Goal: Task Accomplishment & Management: Use online tool/utility

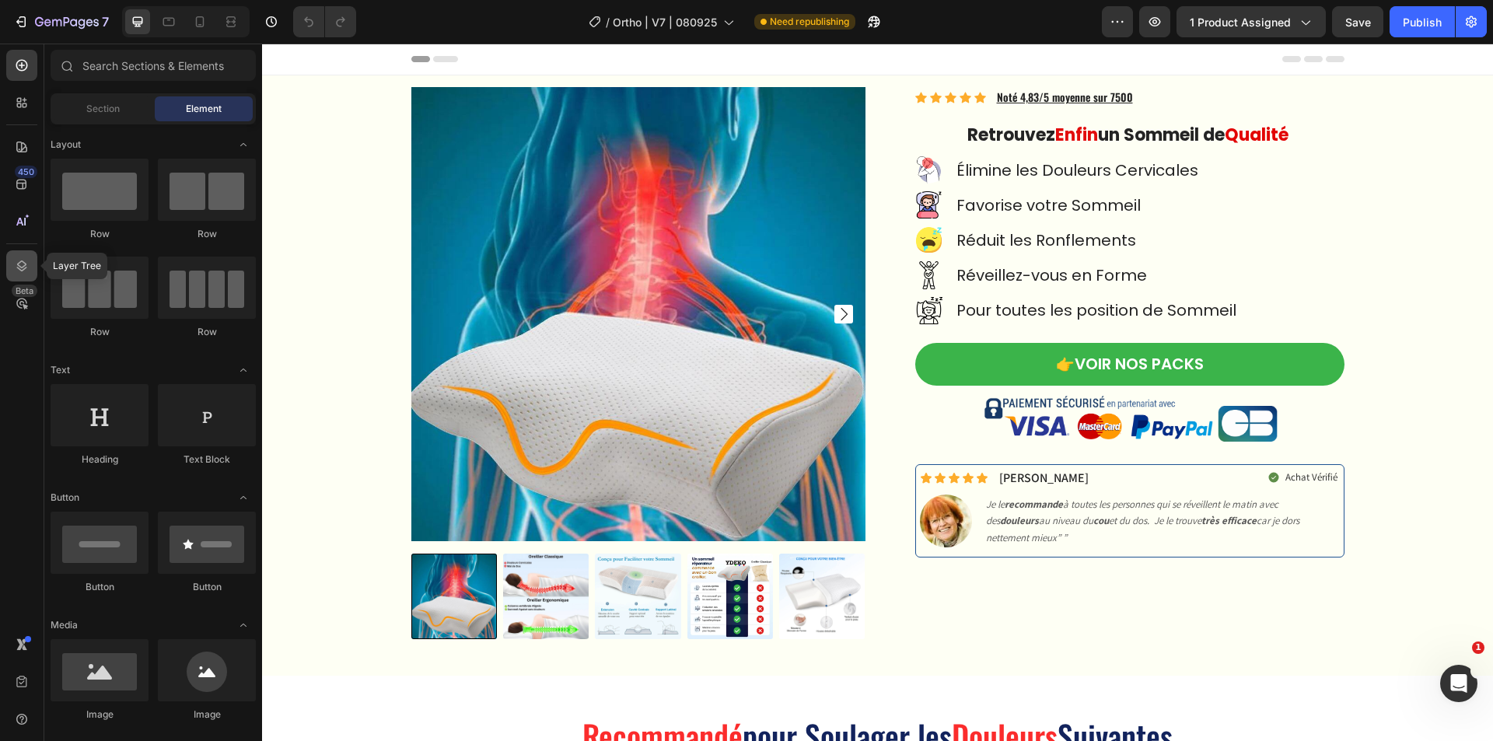
click at [20, 253] on div at bounding box center [21, 265] width 31 height 31
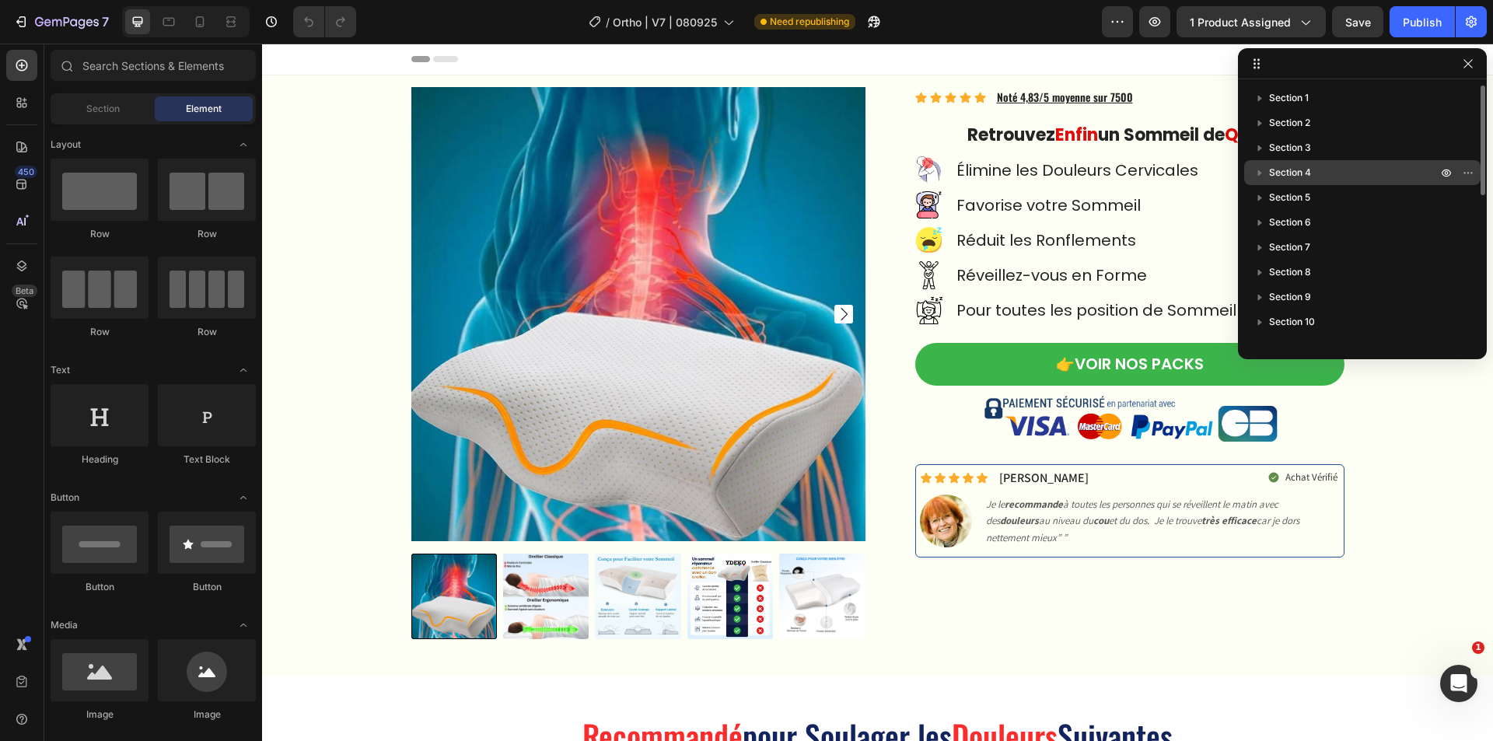
click at [1344, 177] on p "Section 4" at bounding box center [1354, 173] width 171 height 16
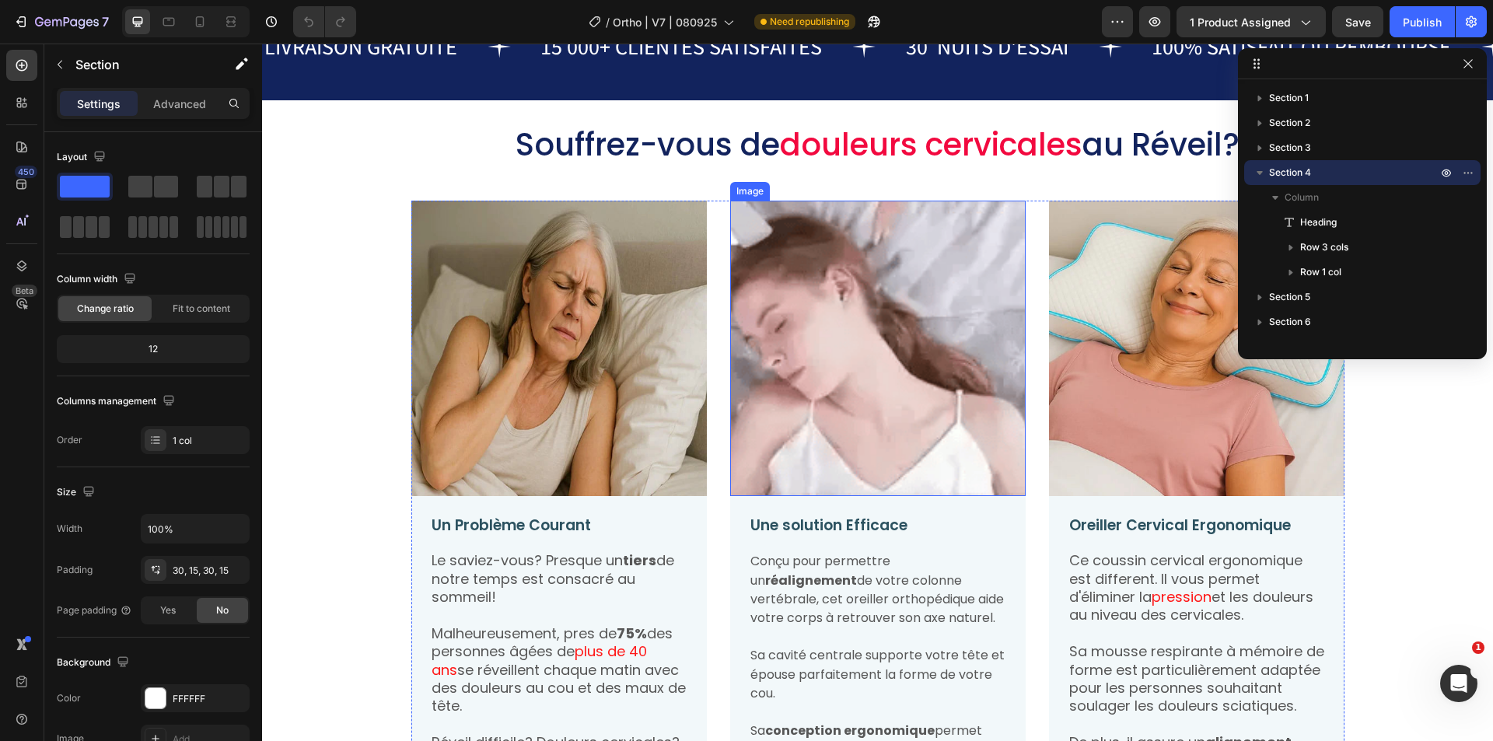
scroll to position [1131, 0]
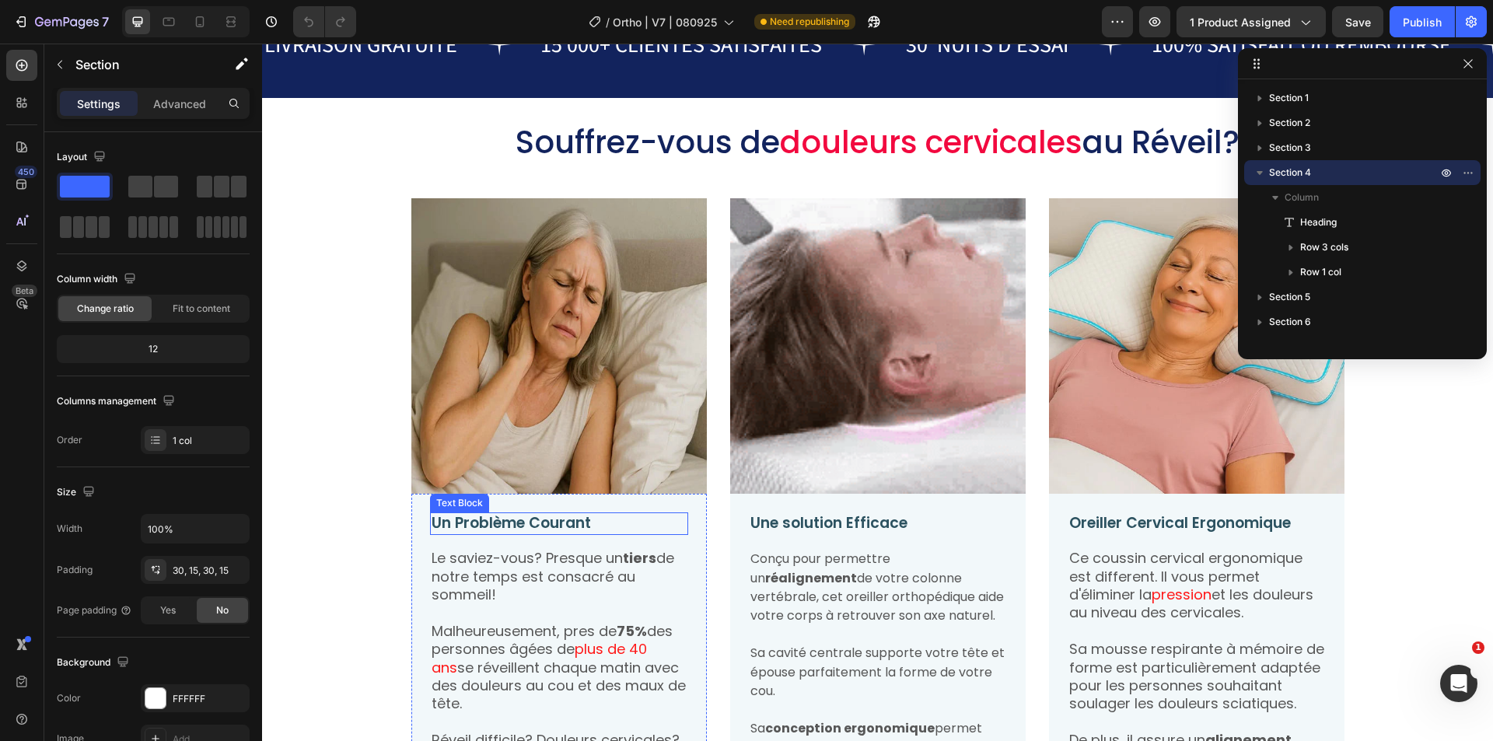
click at [629, 530] on p "Un Problème Courant" at bounding box center [559, 523] width 255 height 19
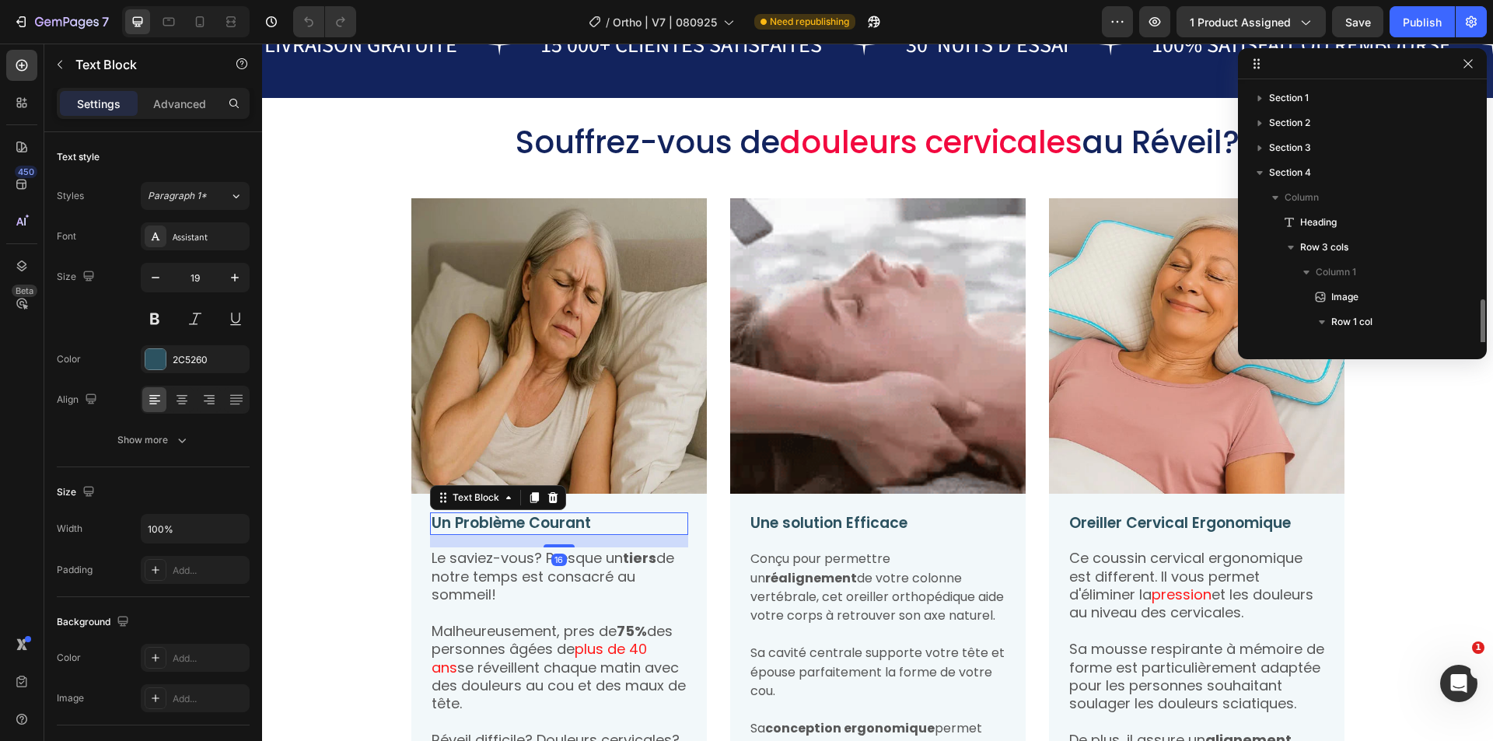
scroll to position [170, 0]
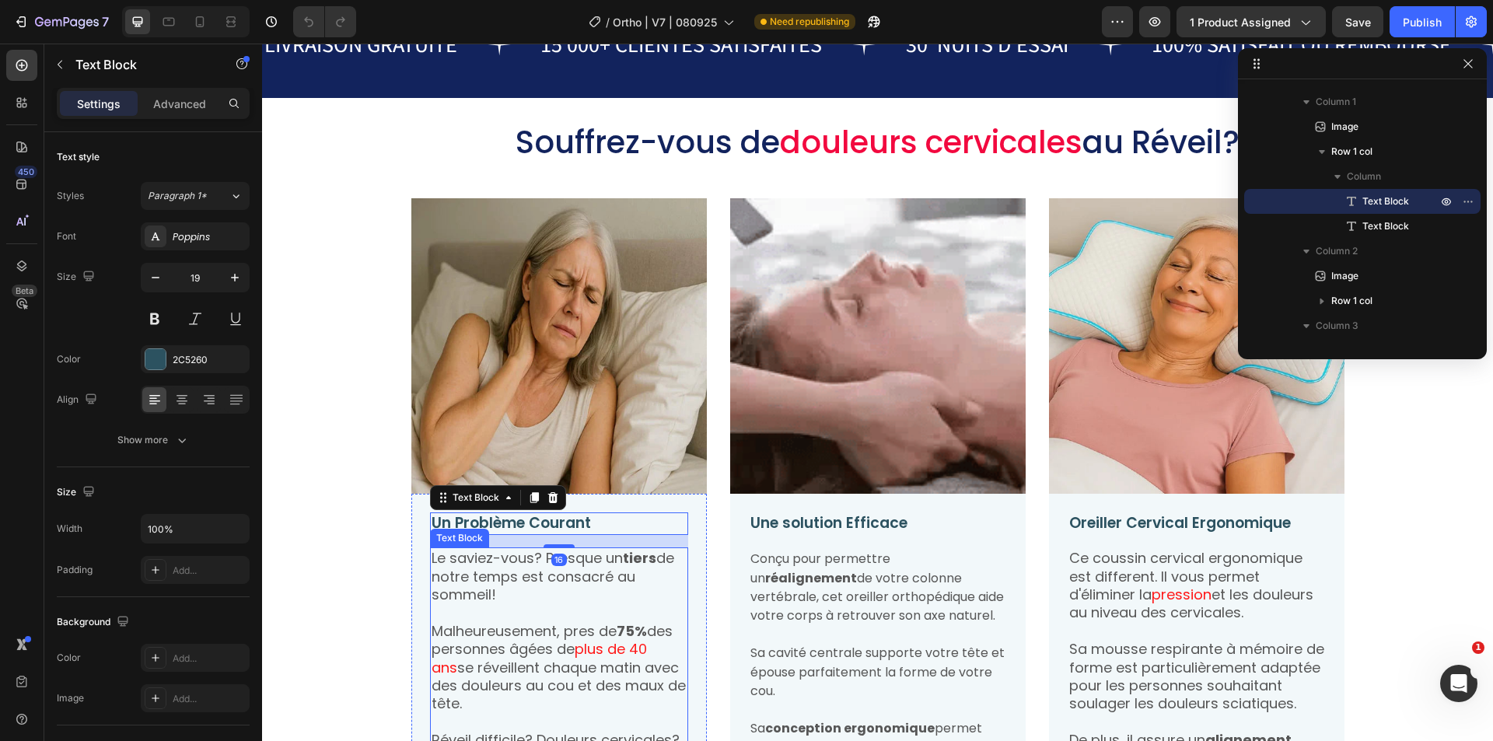
click at [642, 593] on p "Le saviez-vous? Presque un tiers de notre temps est consacré au sommeil!" at bounding box center [559, 576] width 255 height 54
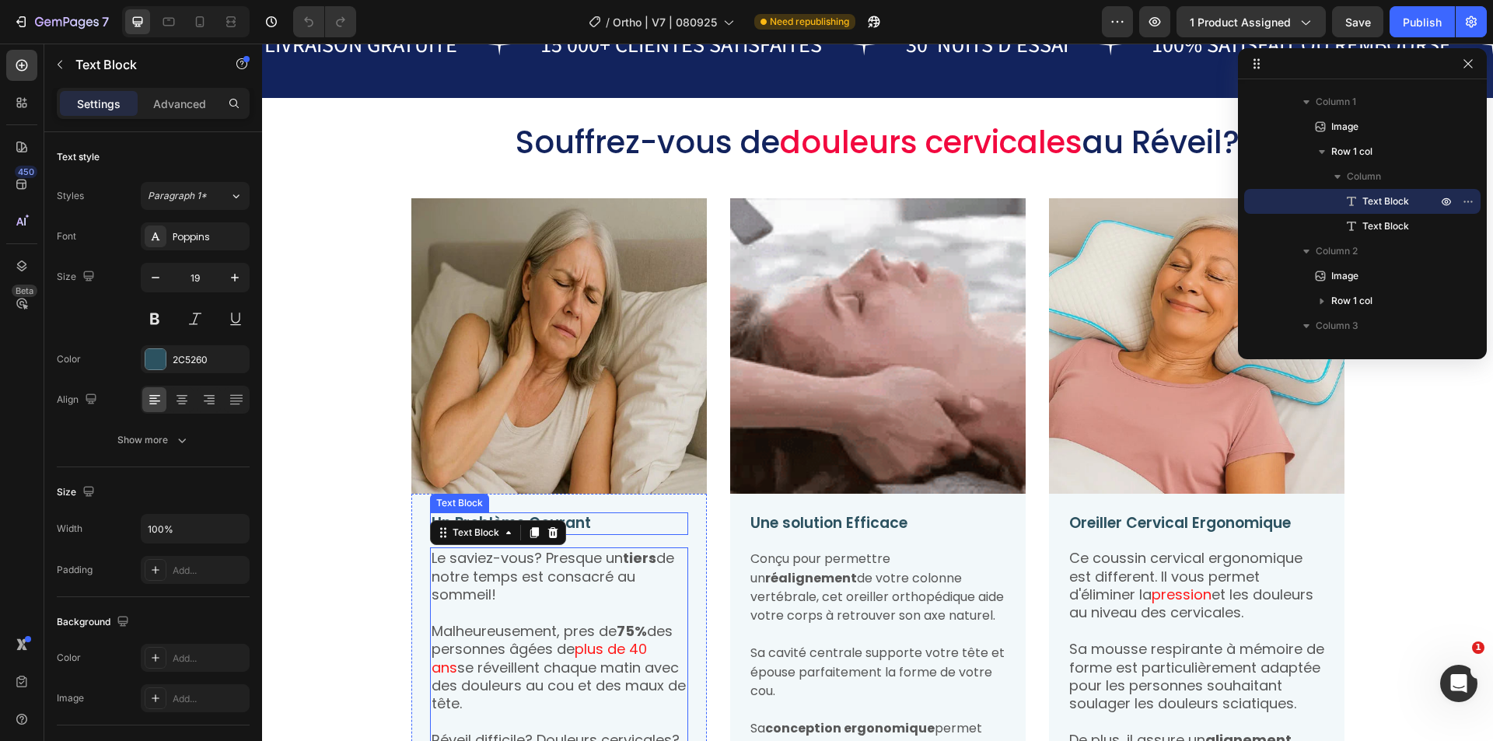
click at [659, 524] on p "Un Problème Courant" at bounding box center [559, 523] width 255 height 19
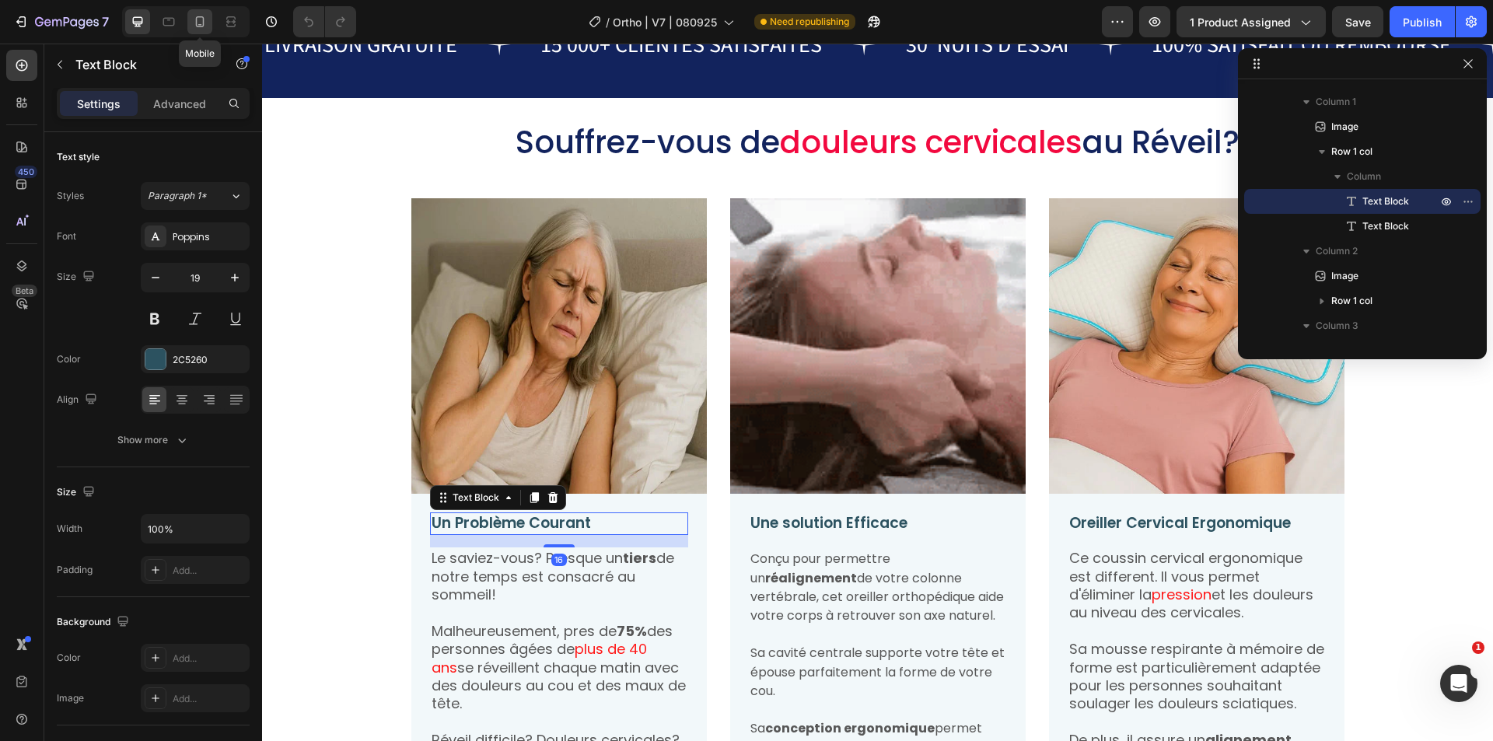
click at [198, 24] on icon at bounding box center [200, 22] width 16 height 16
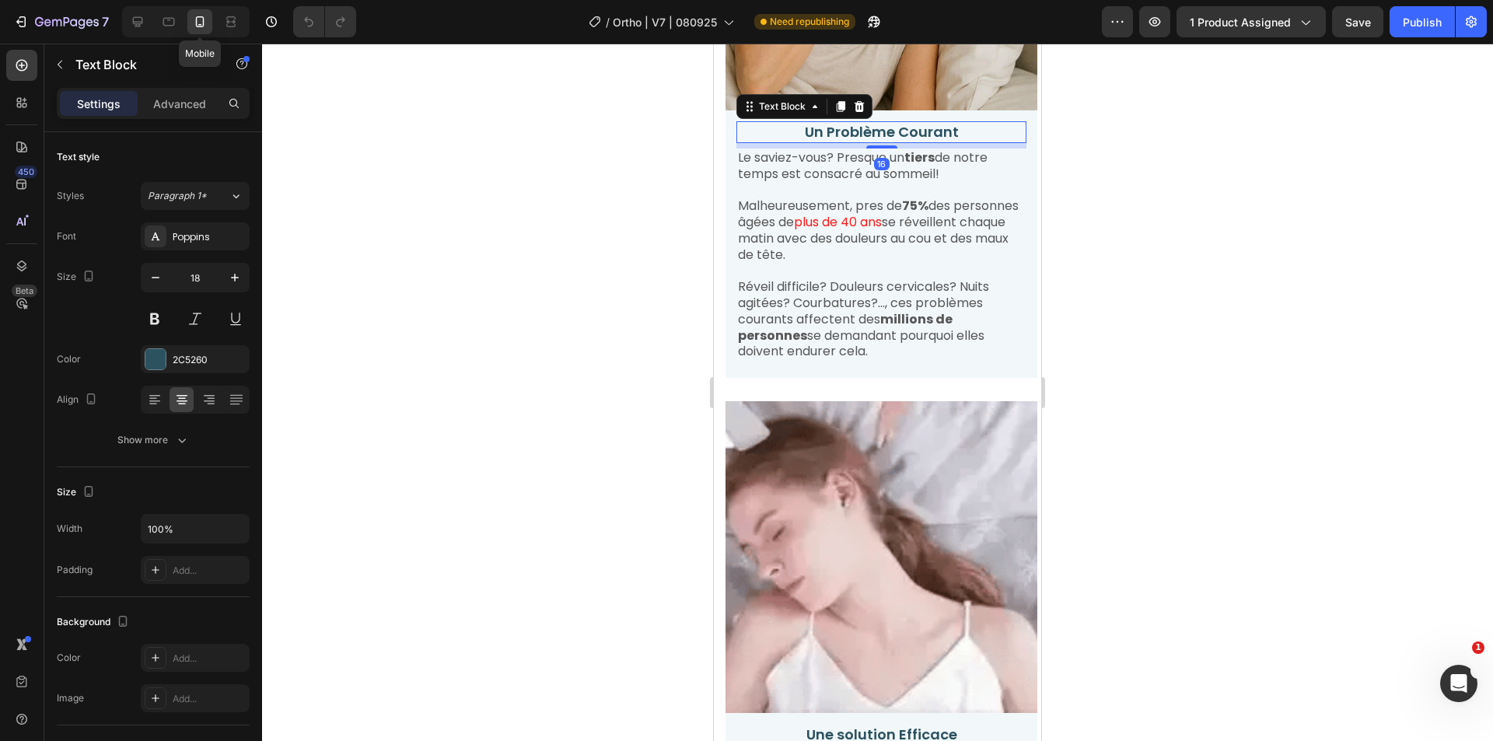
scroll to position [1458, 0]
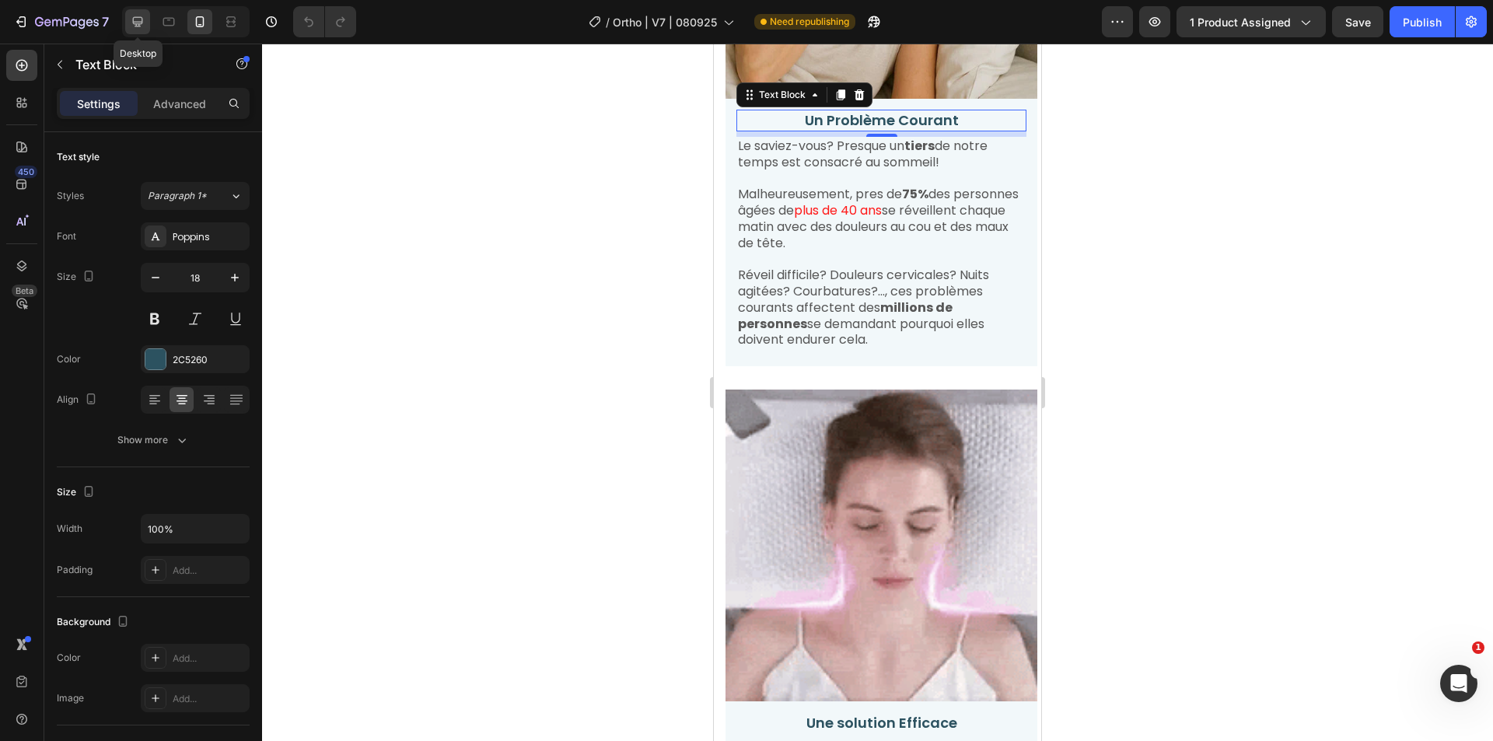
click at [140, 28] on icon at bounding box center [138, 22] width 16 height 16
type input "19"
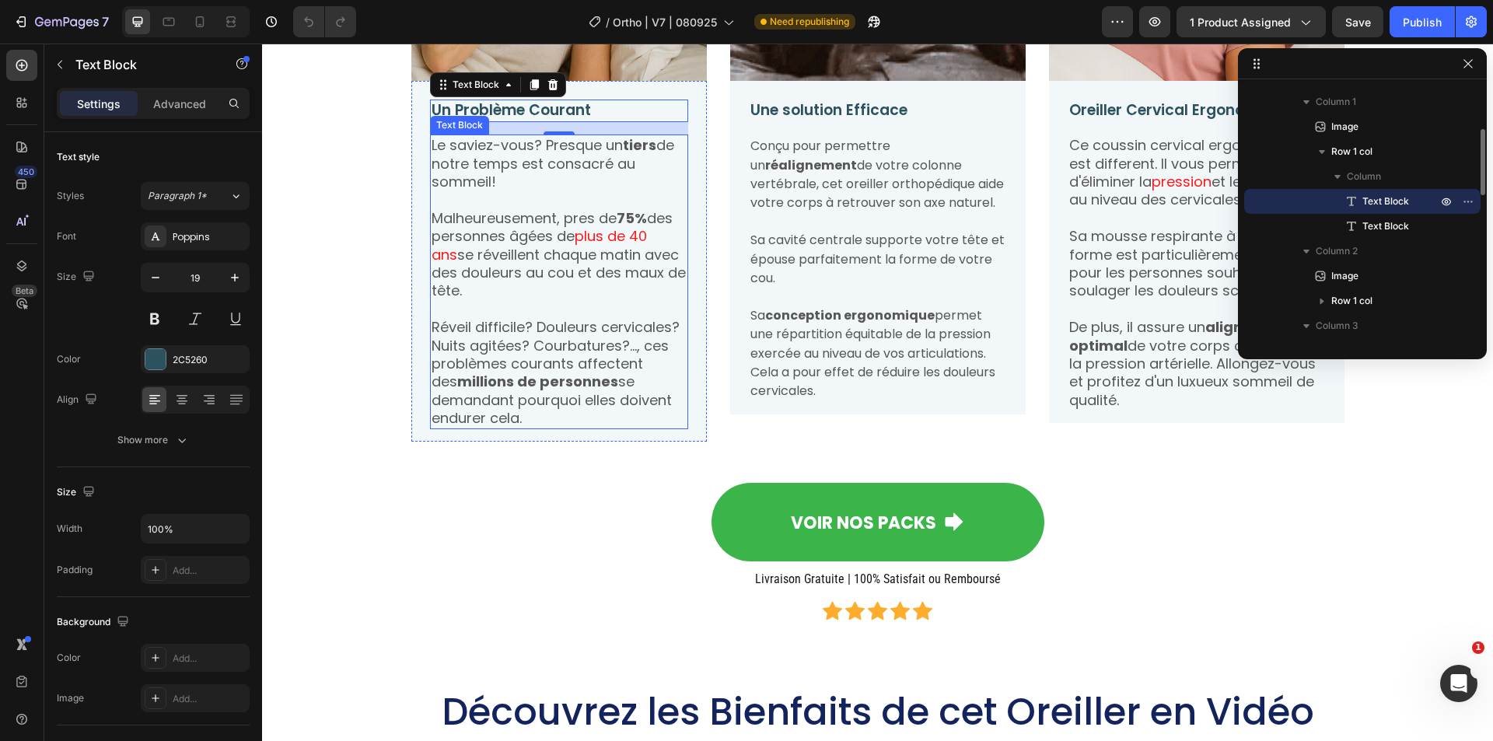
scroll to position [1612, 0]
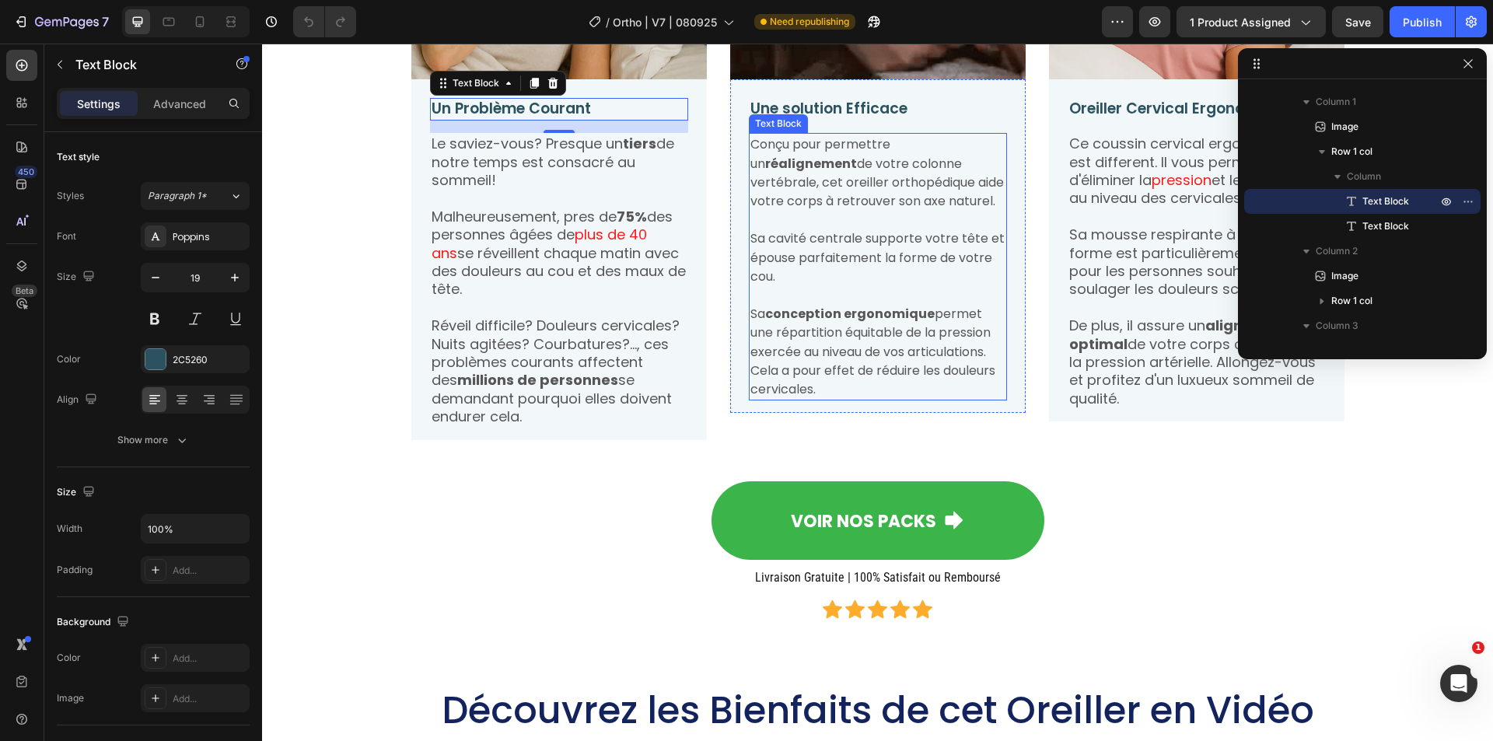
click at [854, 384] on p "Sa conception ergonomique permet une répartition équitable de la pression exerc…" at bounding box center [878, 351] width 255 height 95
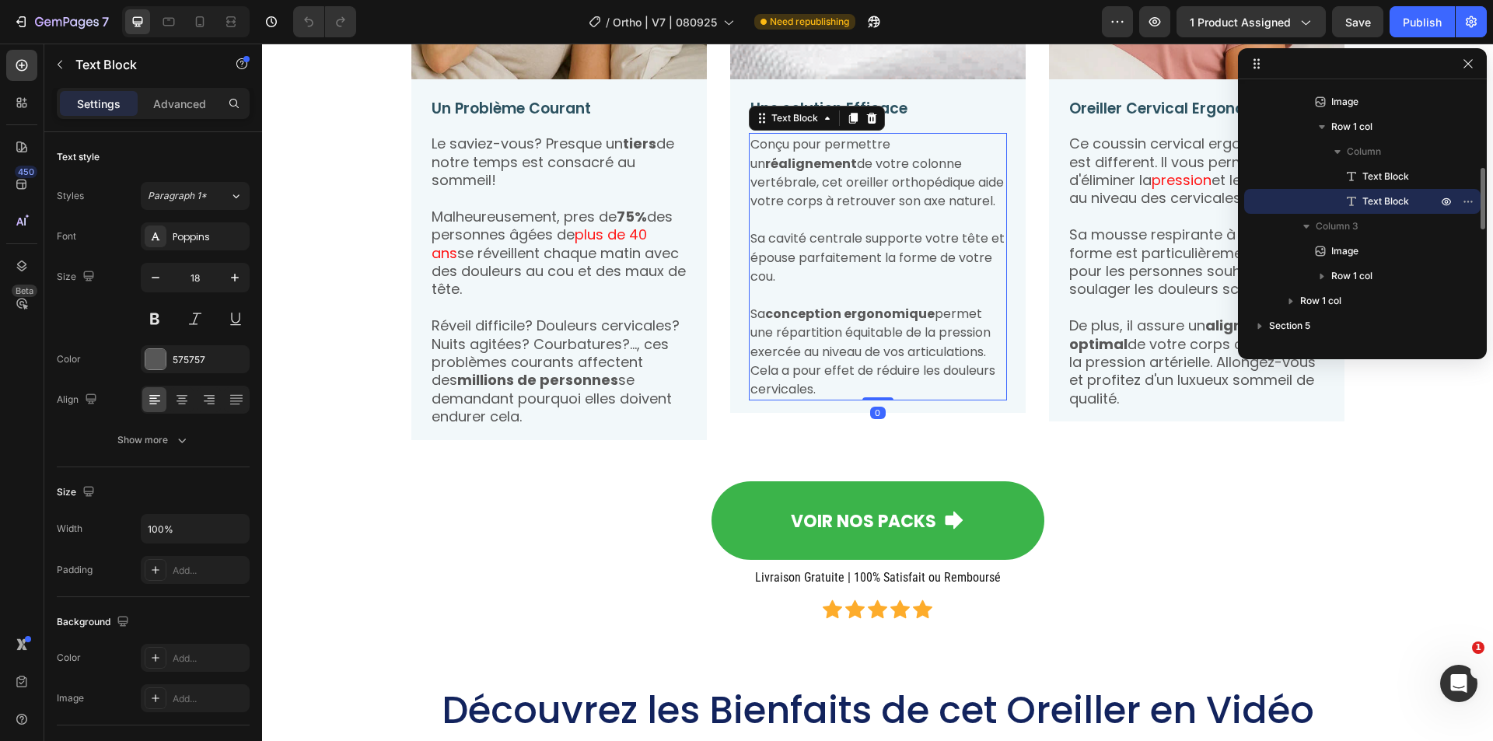
scroll to position [1378, 0]
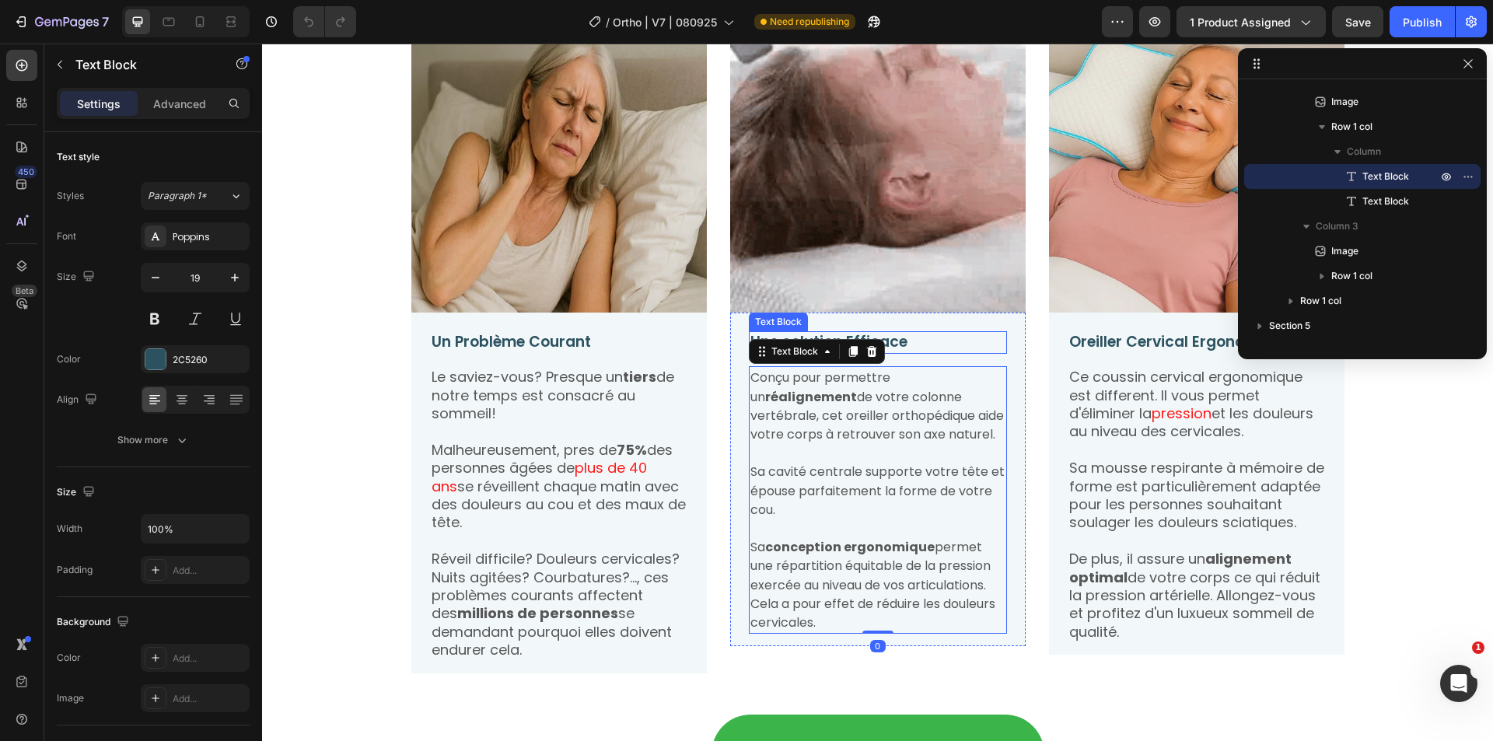
click at [919, 336] on p "Une solution Efficace" at bounding box center [878, 342] width 255 height 19
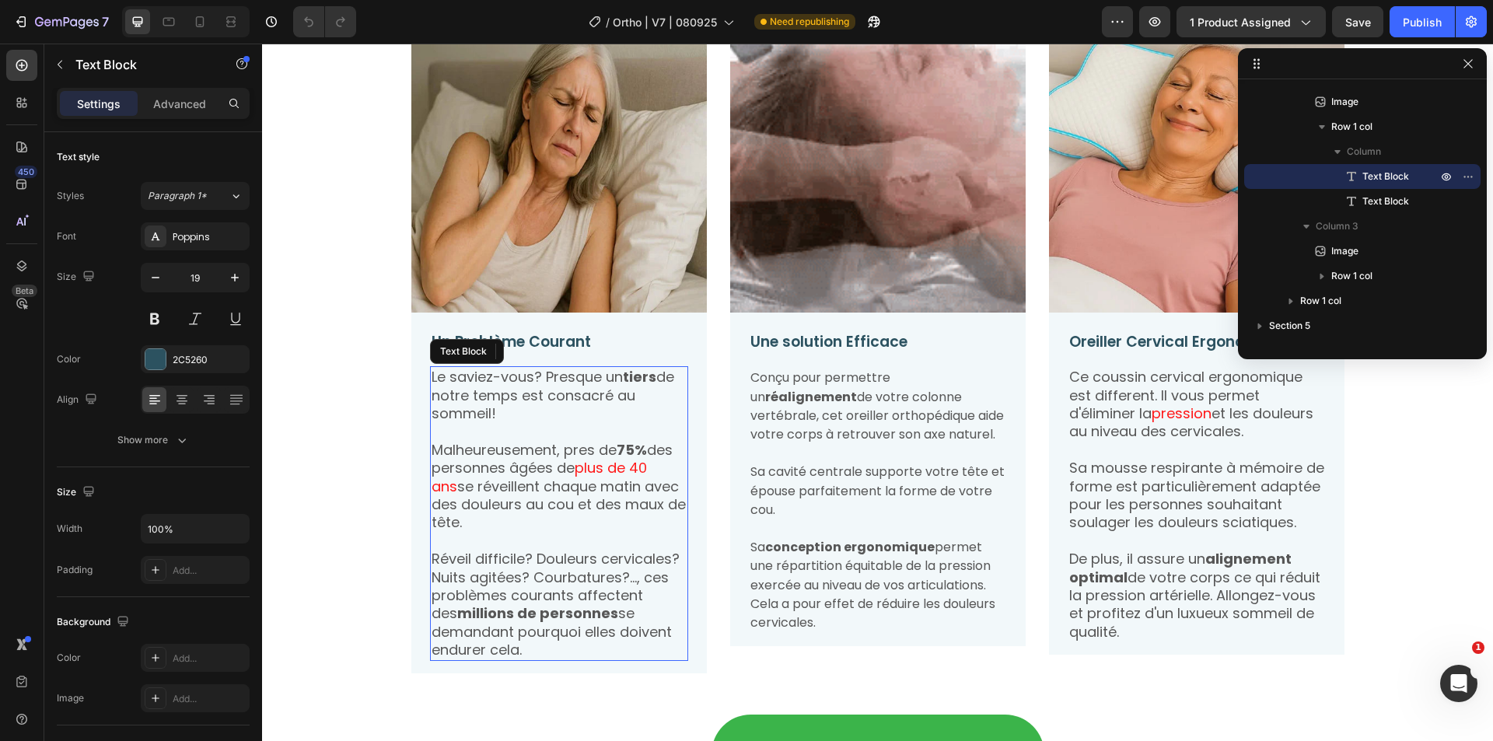
click at [567, 378] on p "Le saviez-vous? Presque un tiers de notre temps est consacré au sommeil!" at bounding box center [559, 395] width 255 height 54
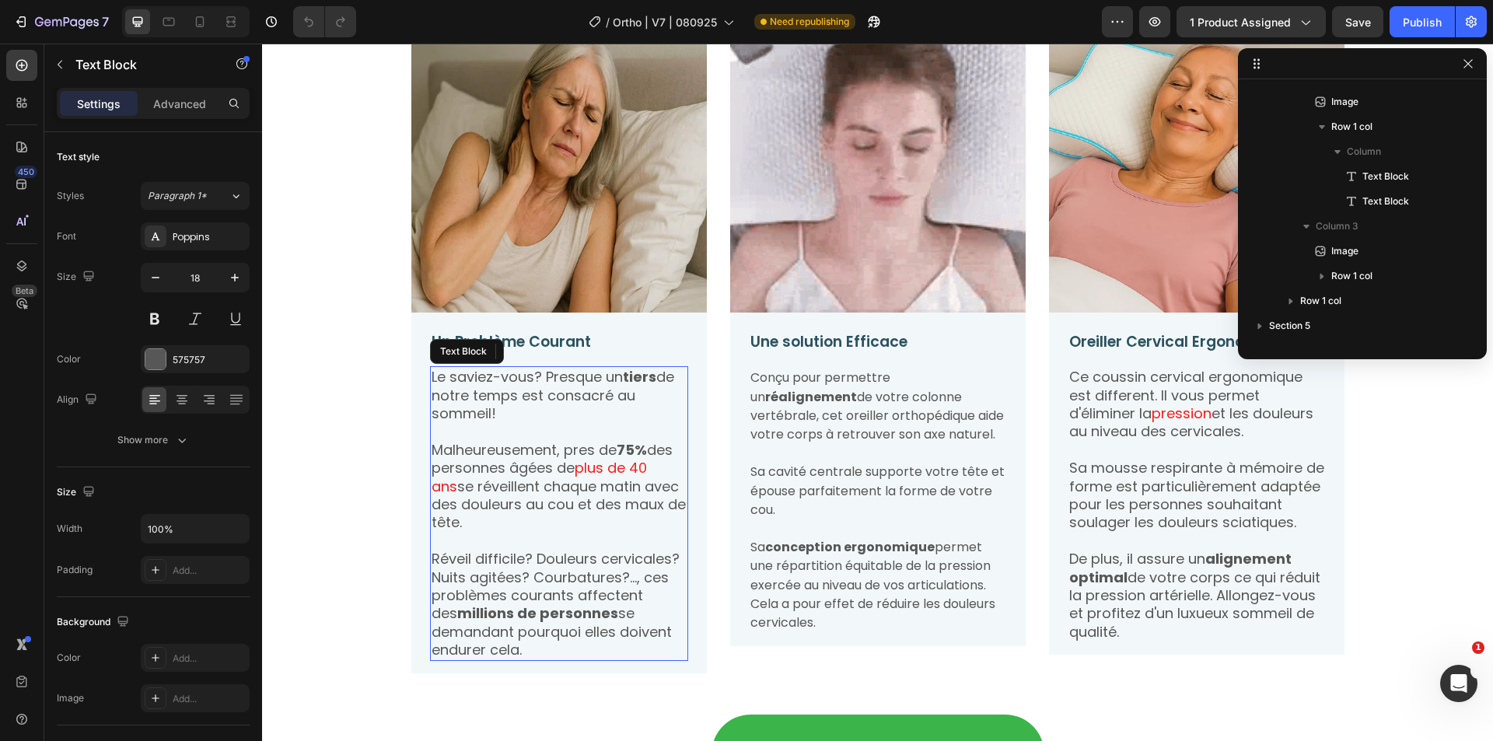
scroll to position [195, 0]
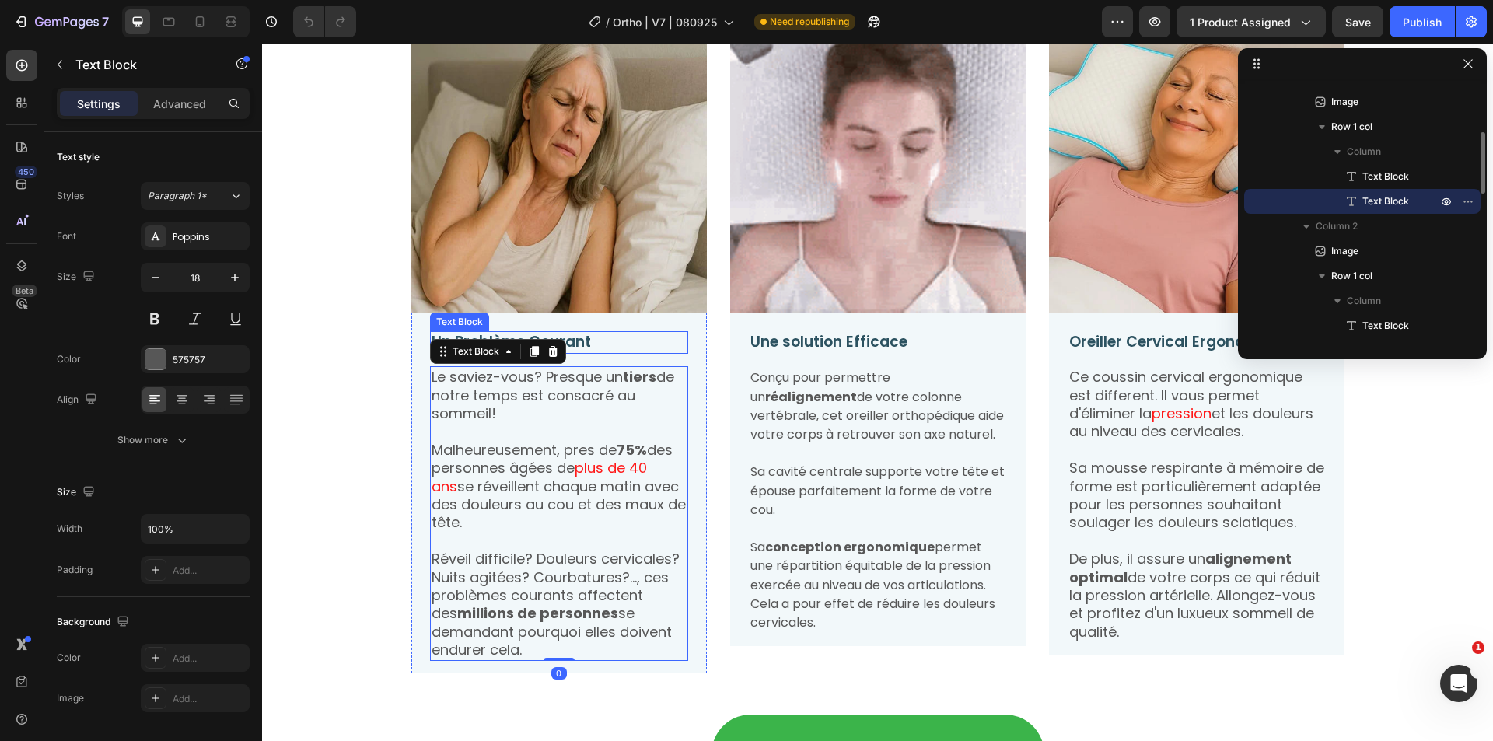
click at [625, 337] on p "Un Problème Courant" at bounding box center [559, 342] width 255 height 19
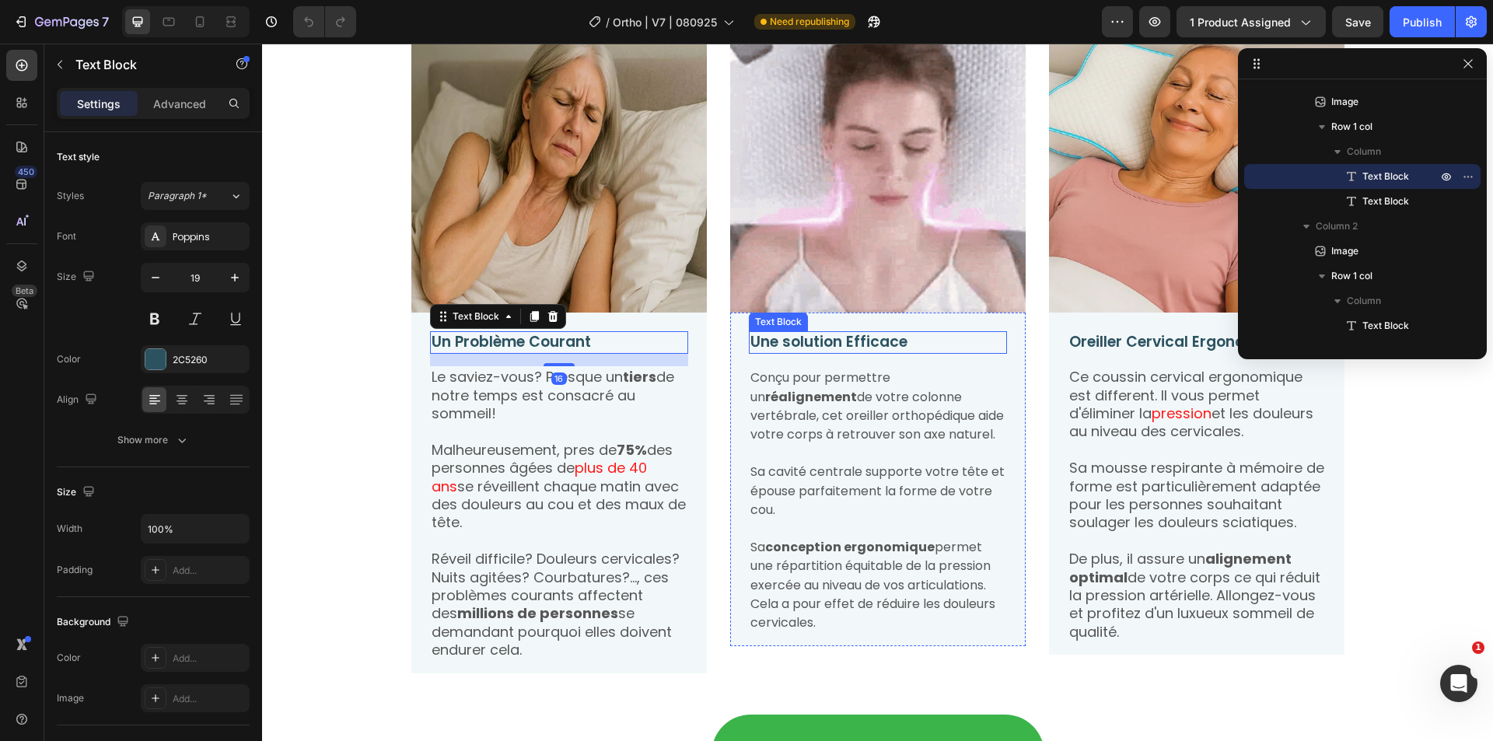
click at [796, 333] on p "Une solution Efficace" at bounding box center [878, 342] width 255 height 19
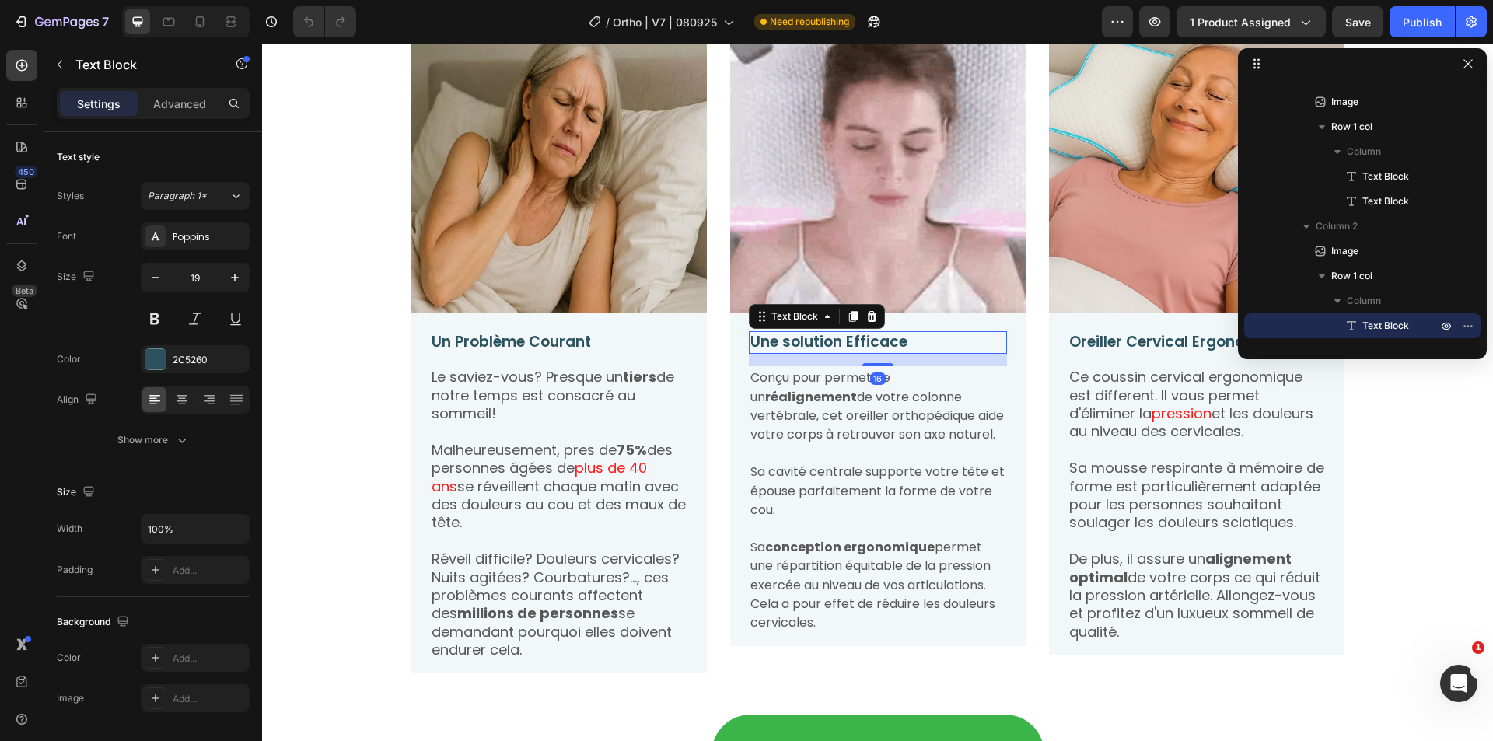
click at [848, 425] on p "Conçu pour permettre un réalignement de votre colonne vertébrale, cet oreiller …" at bounding box center [878, 406] width 255 height 76
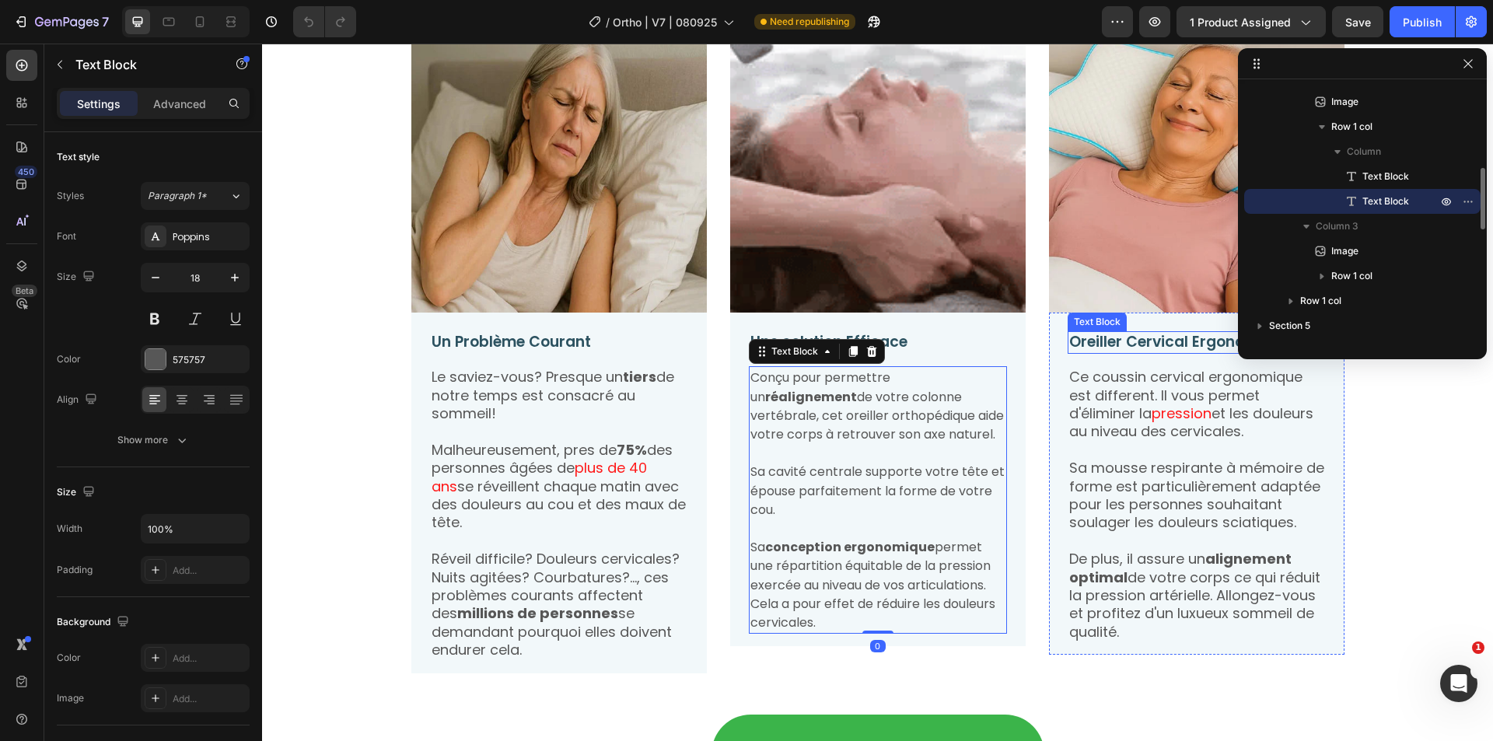
click at [1070, 395] on p "Ce coussin cervical ergonomique est different. Il vous permet d'éliminer la pre…" at bounding box center [1197, 404] width 255 height 73
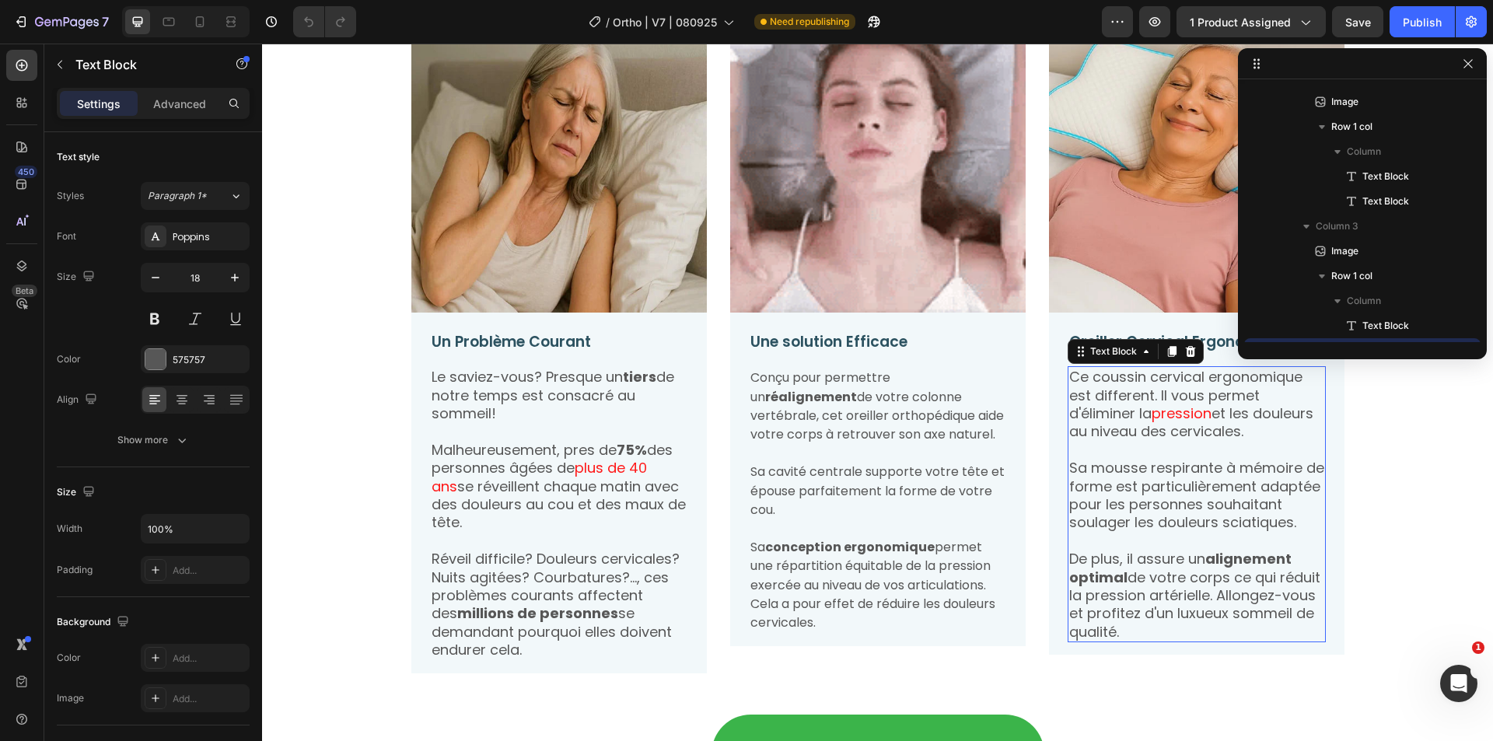
scroll to position [494, 0]
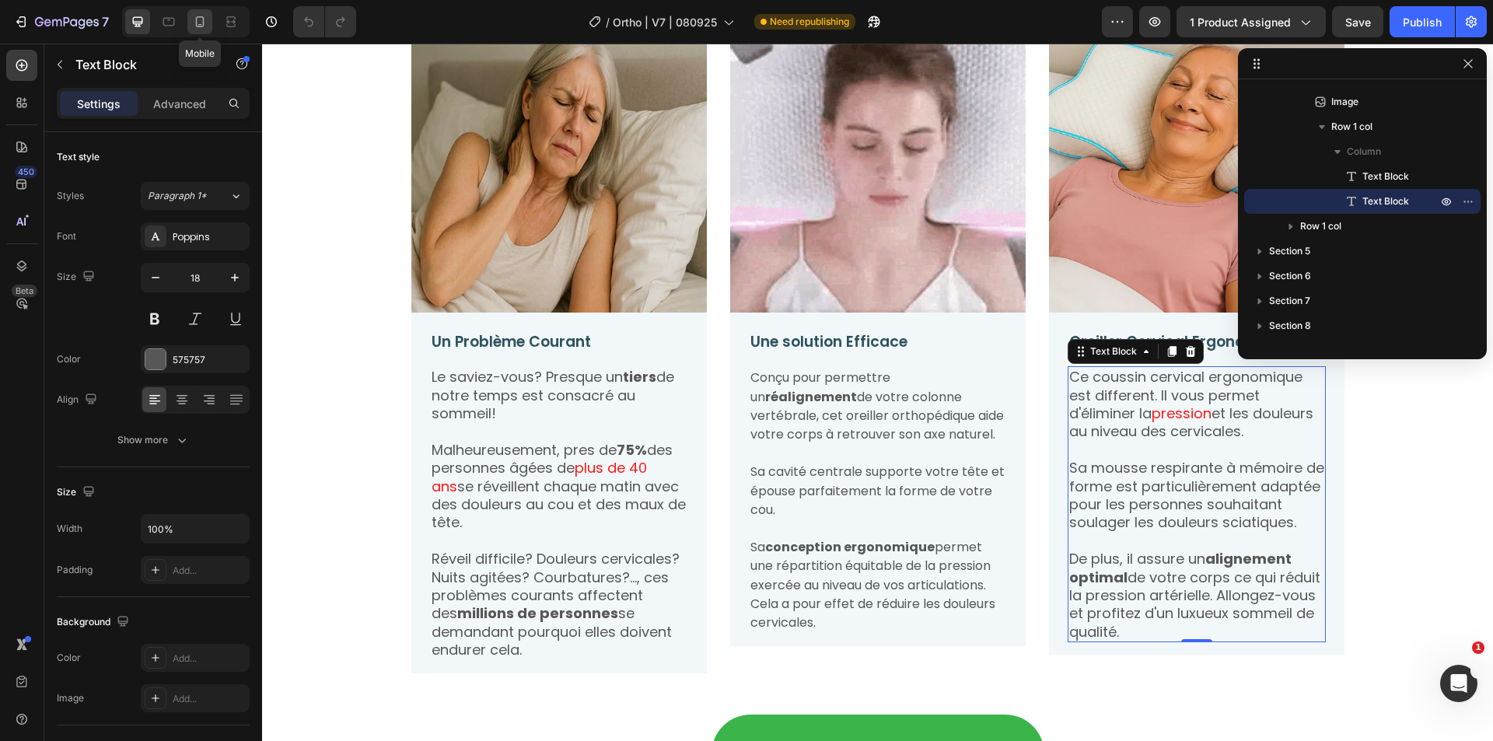
click at [203, 26] on icon at bounding box center [200, 21] width 9 height 11
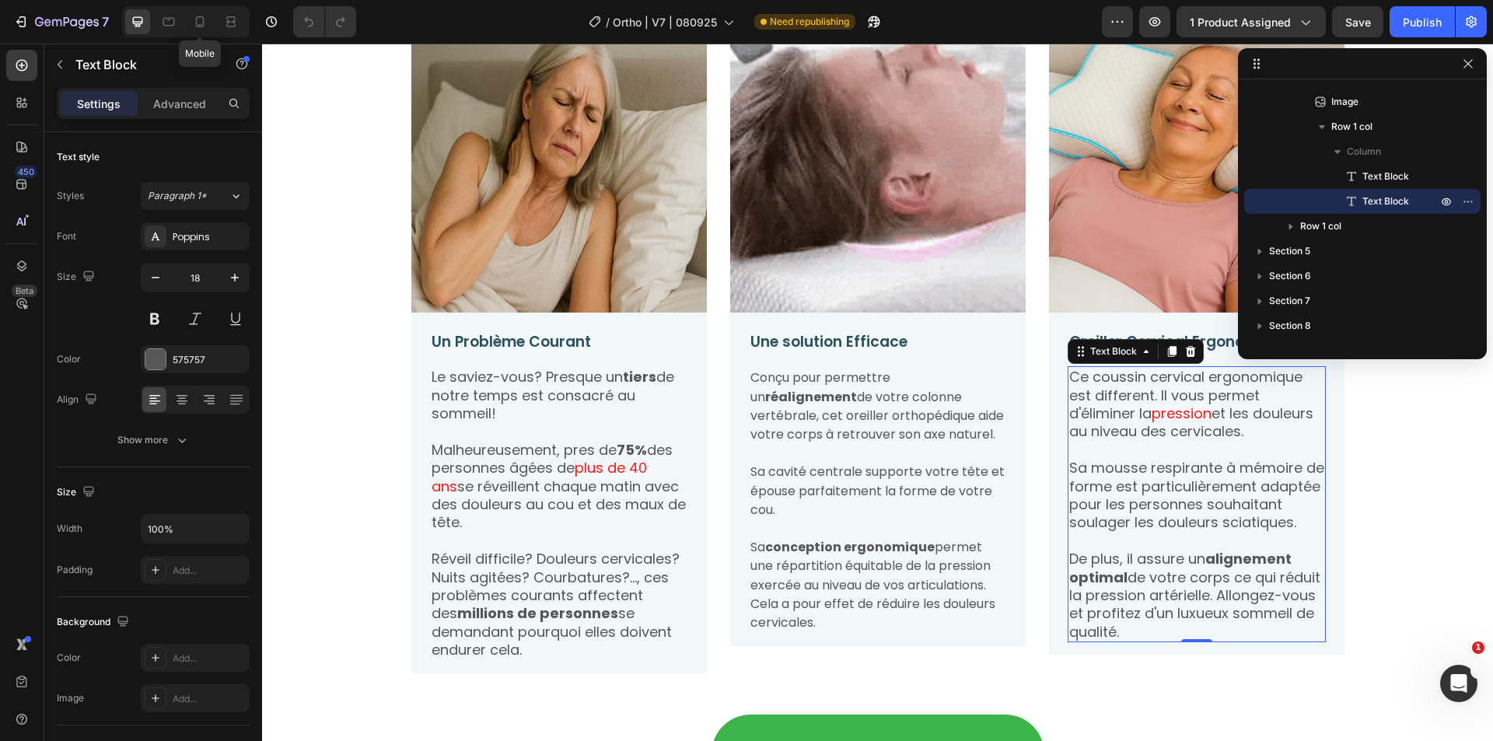
type input "16"
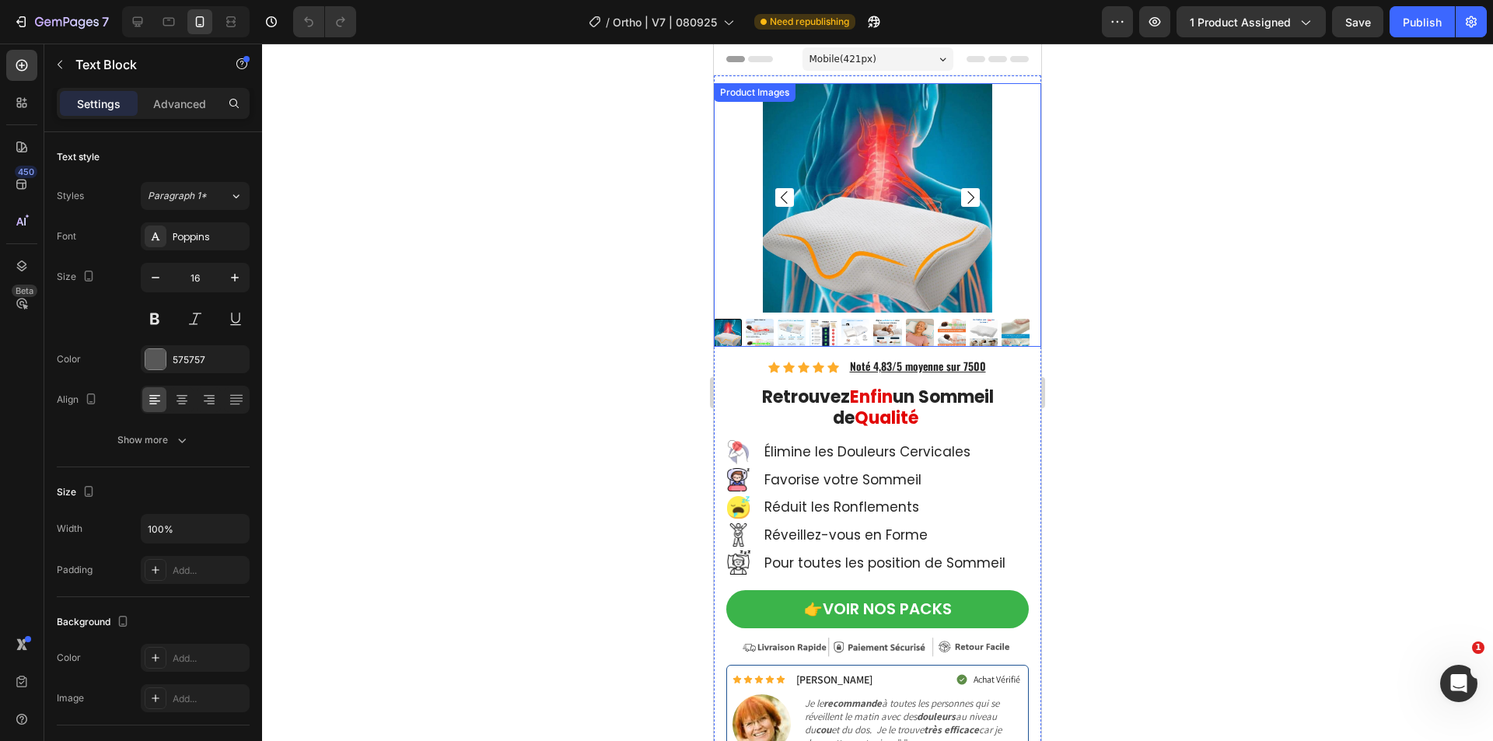
click at [814, 243] on img at bounding box center [877, 197] width 229 height 229
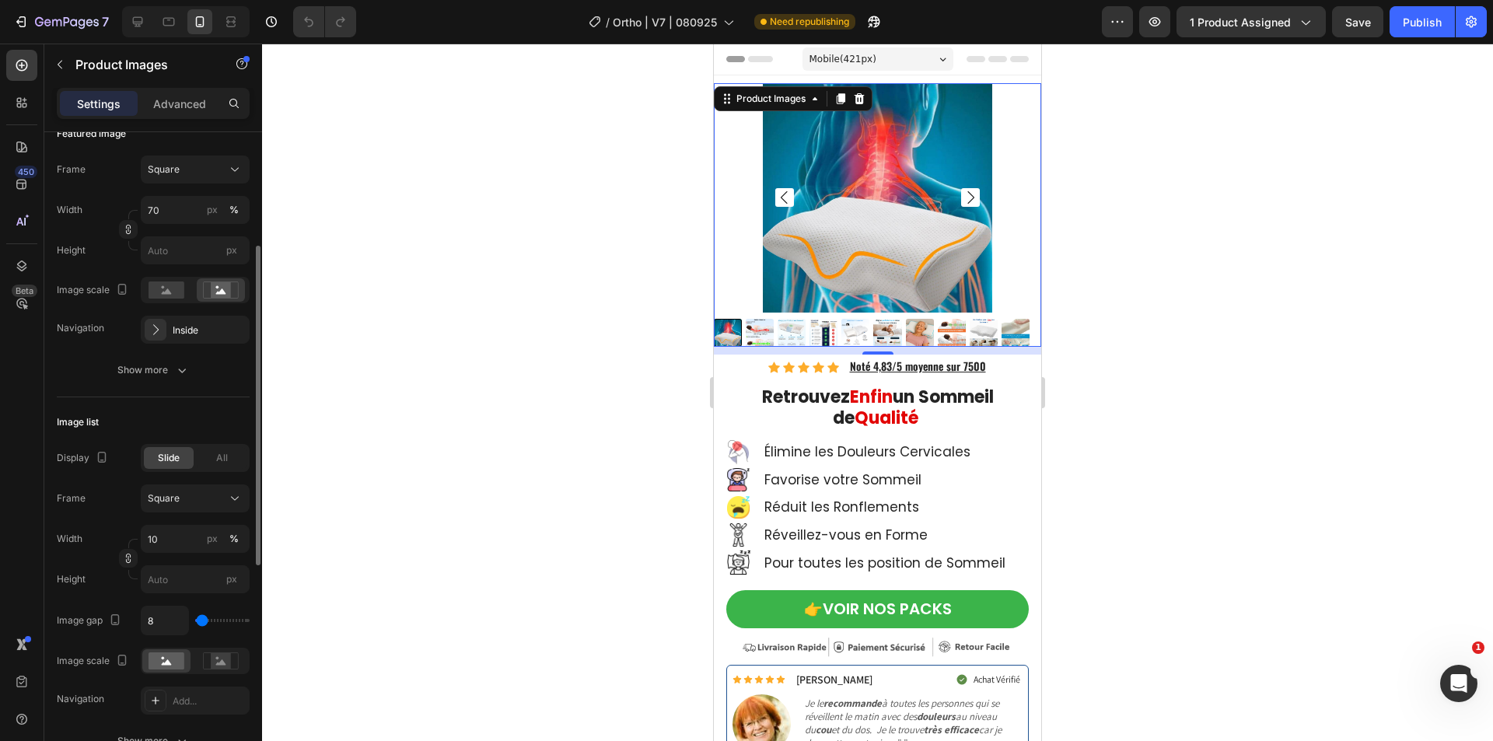
scroll to position [78, 0]
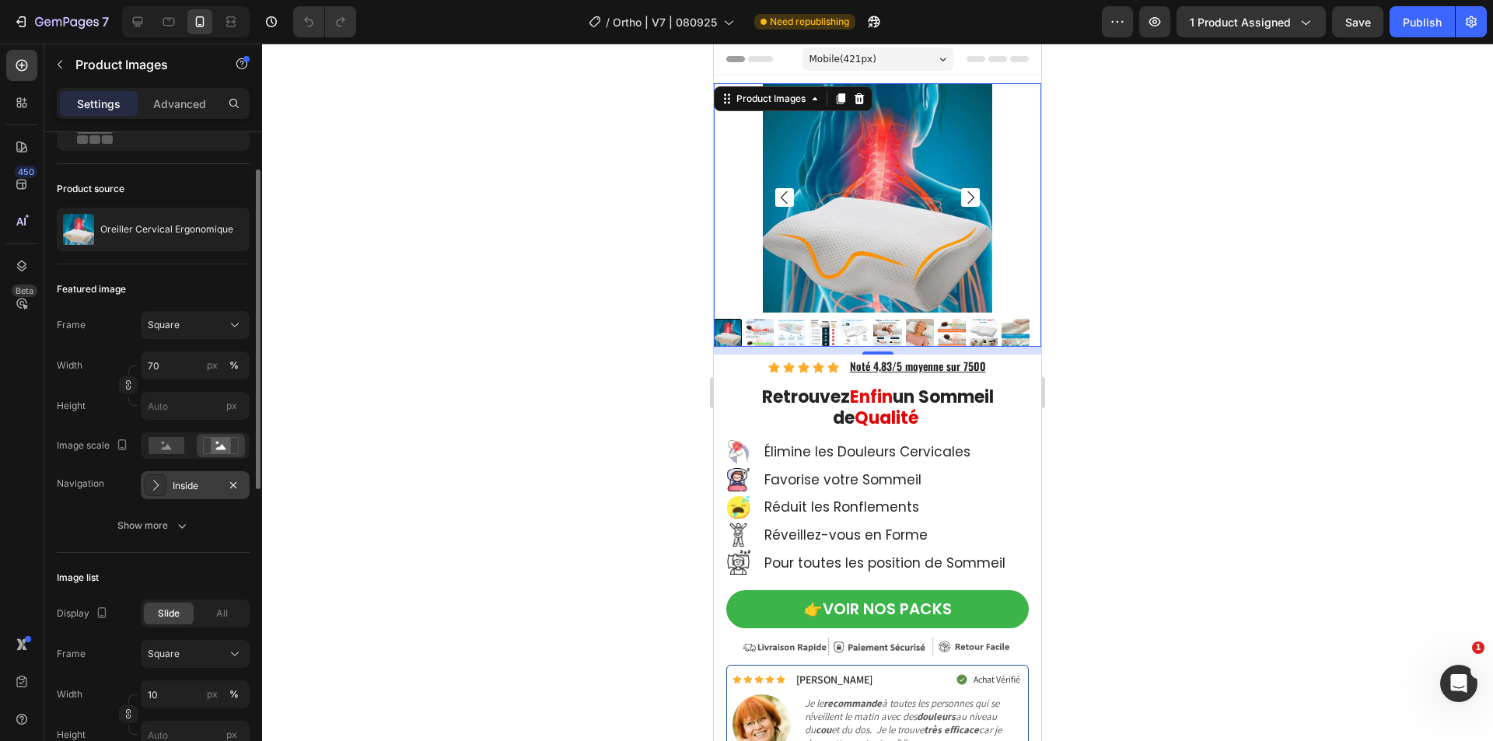
click at [191, 486] on div "Inside" at bounding box center [195, 486] width 45 height 14
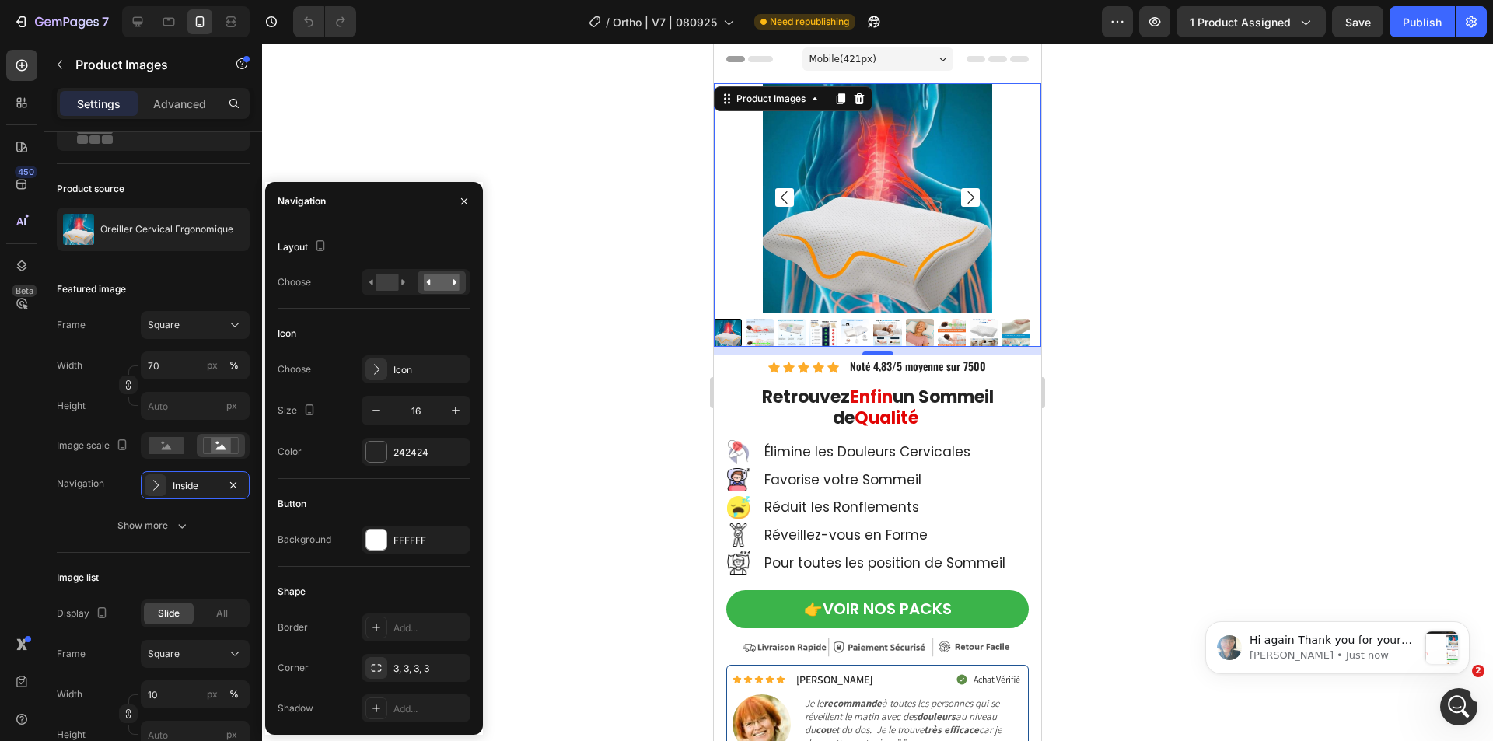
scroll to position [0, 0]
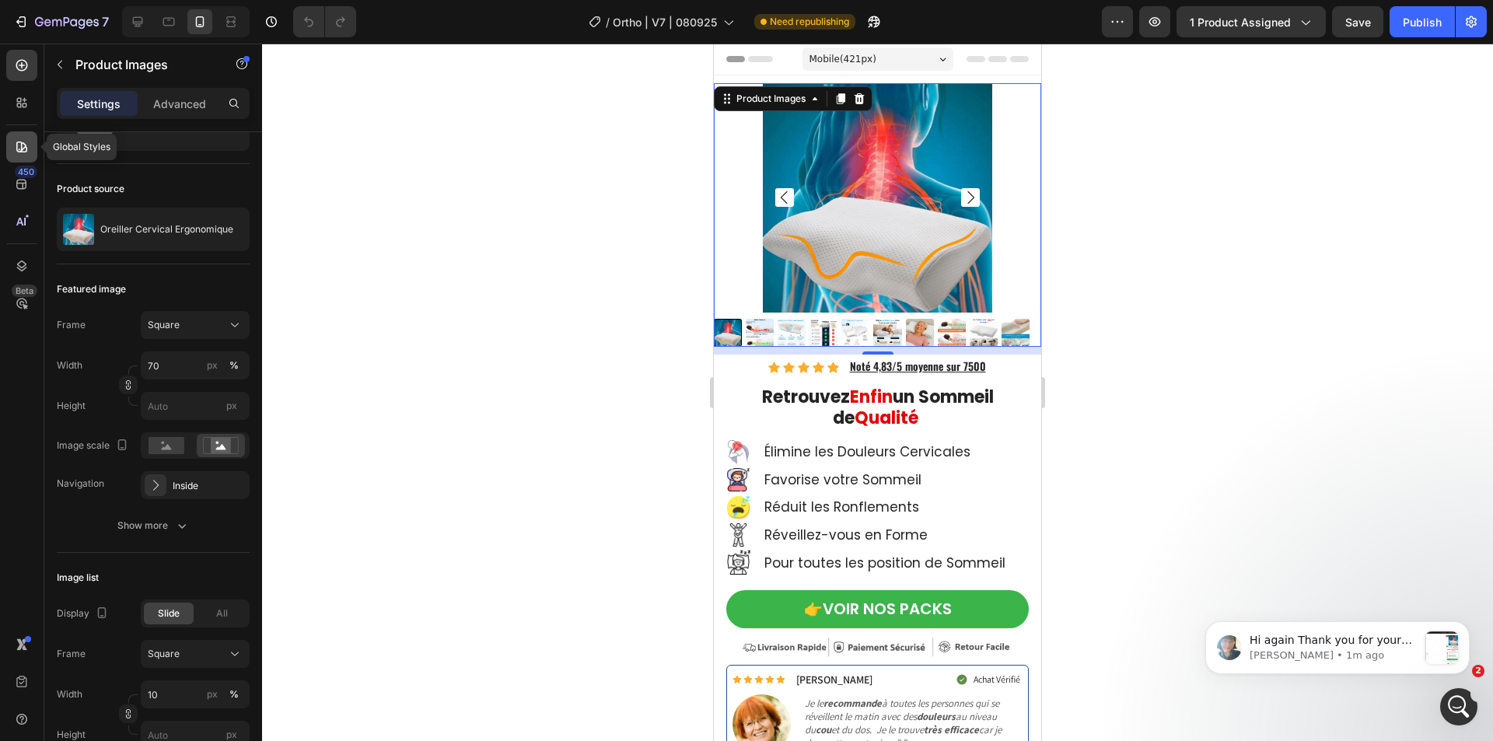
click at [16, 147] on icon at bounding box center [22, 147] width 16 height 16
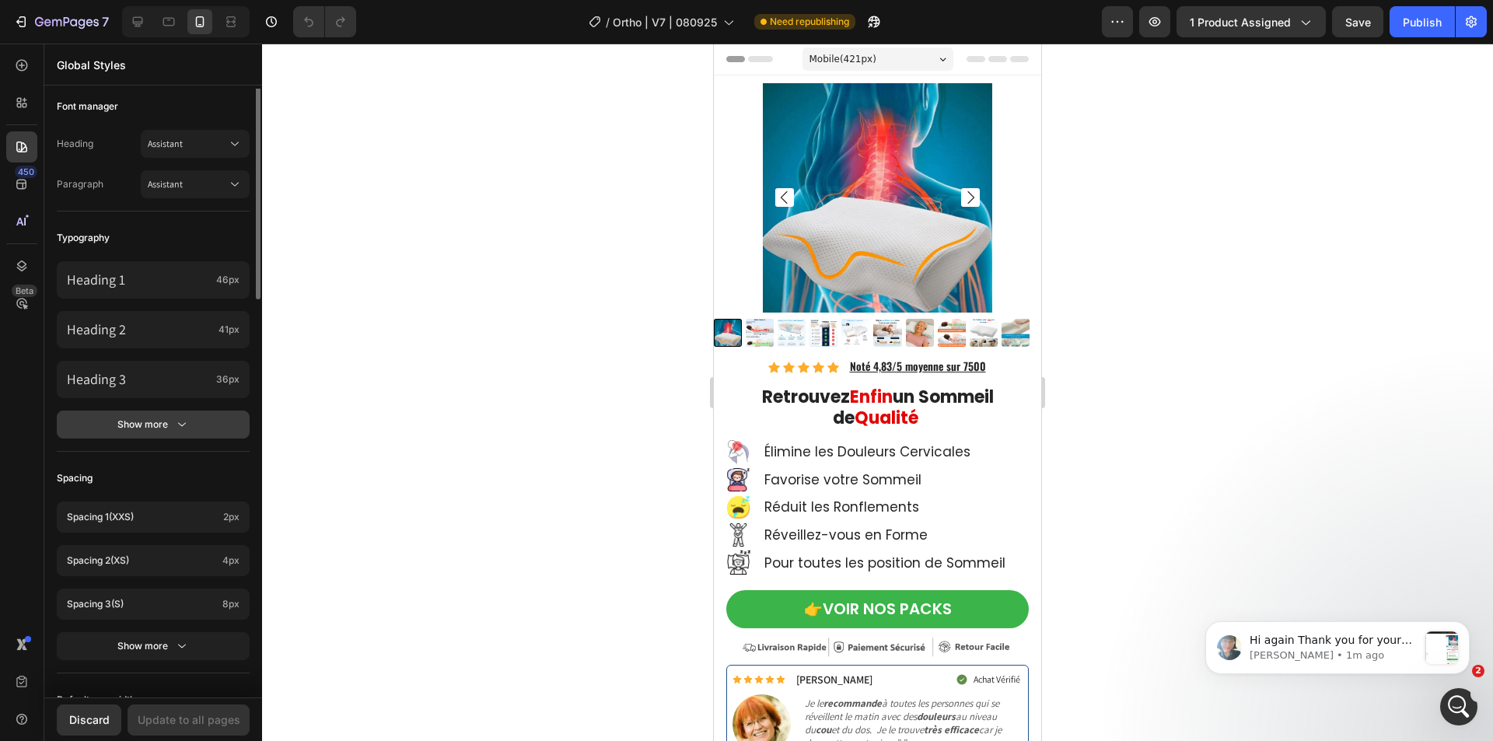
scroll to position [311, 0]
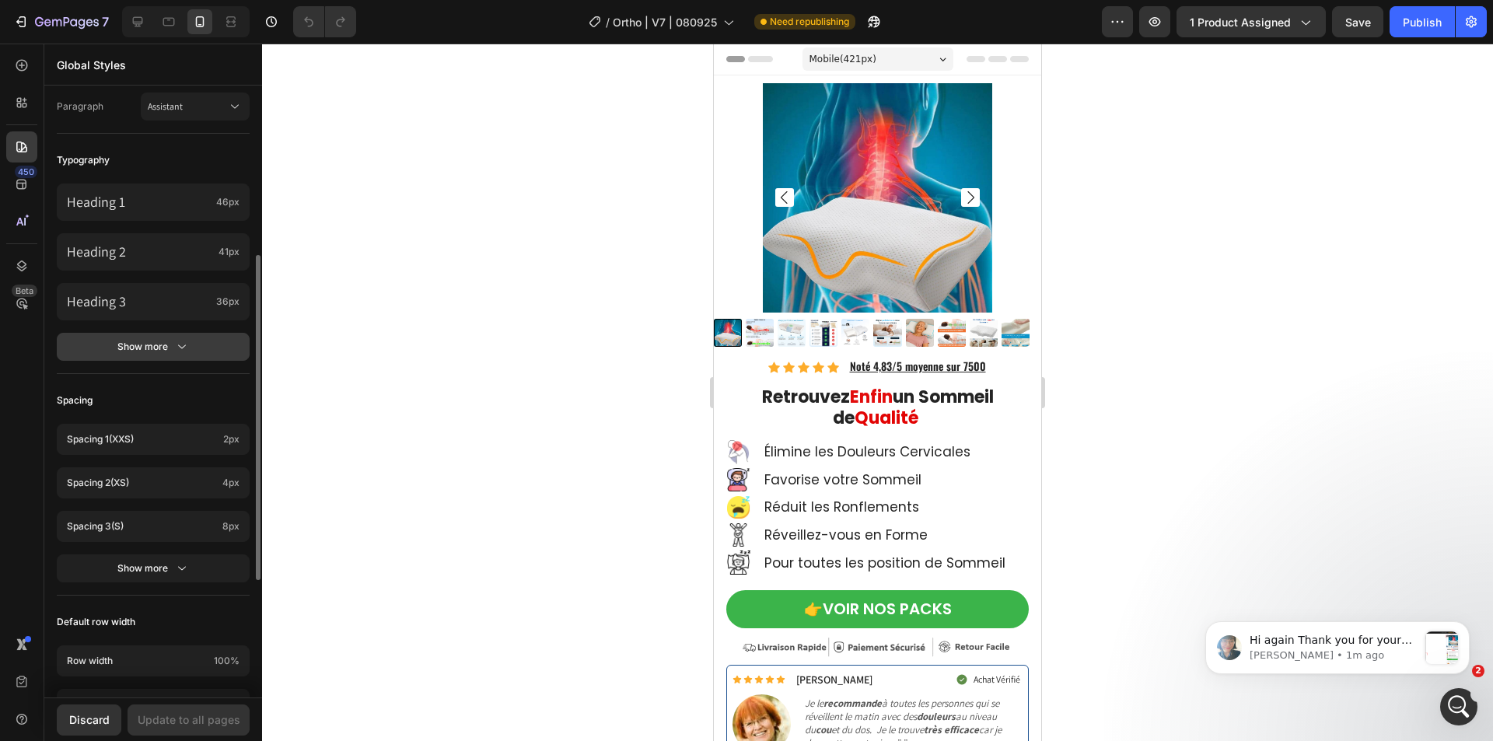
click at [159, 348] on div "Show more" at bounding box center [153, 347] width 72 height 16
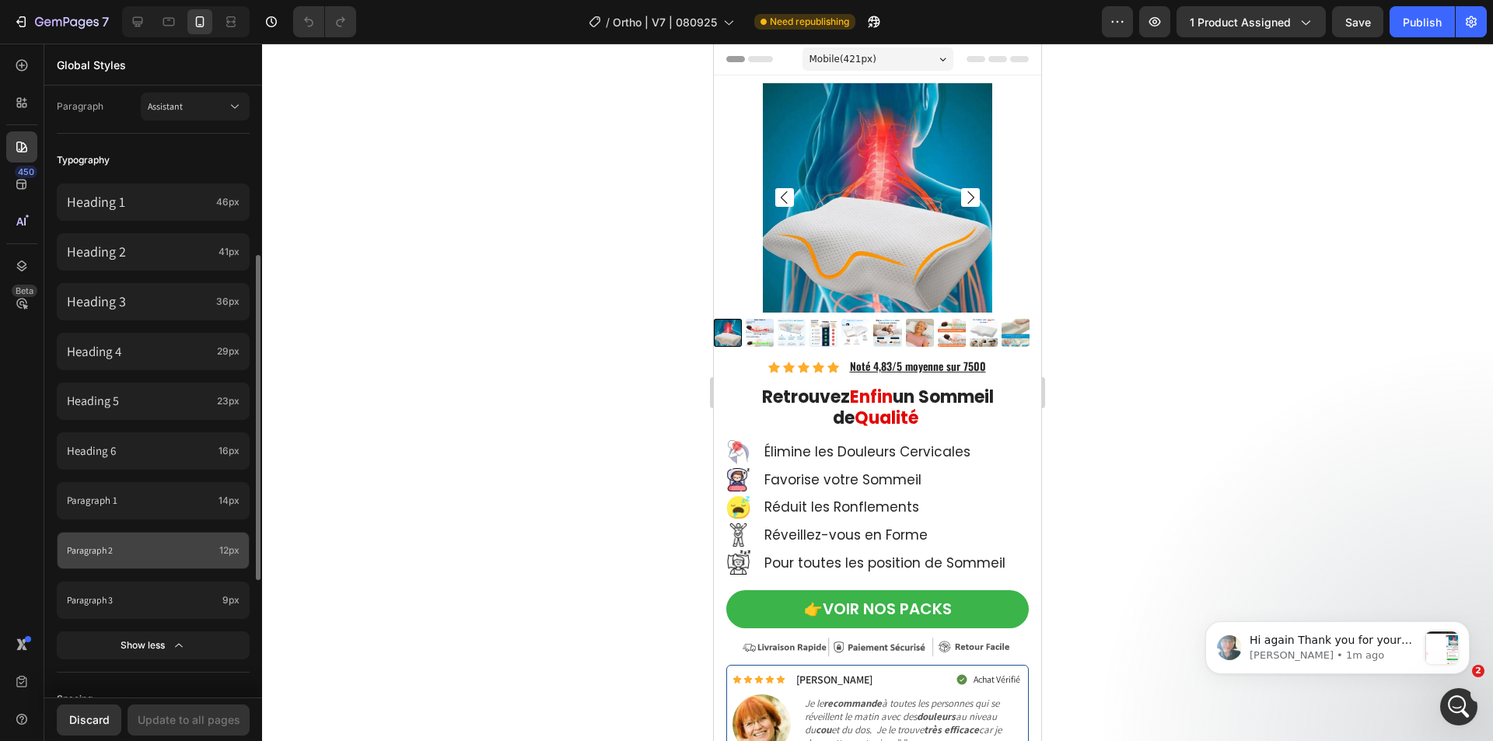
scroll to position [0, 0]
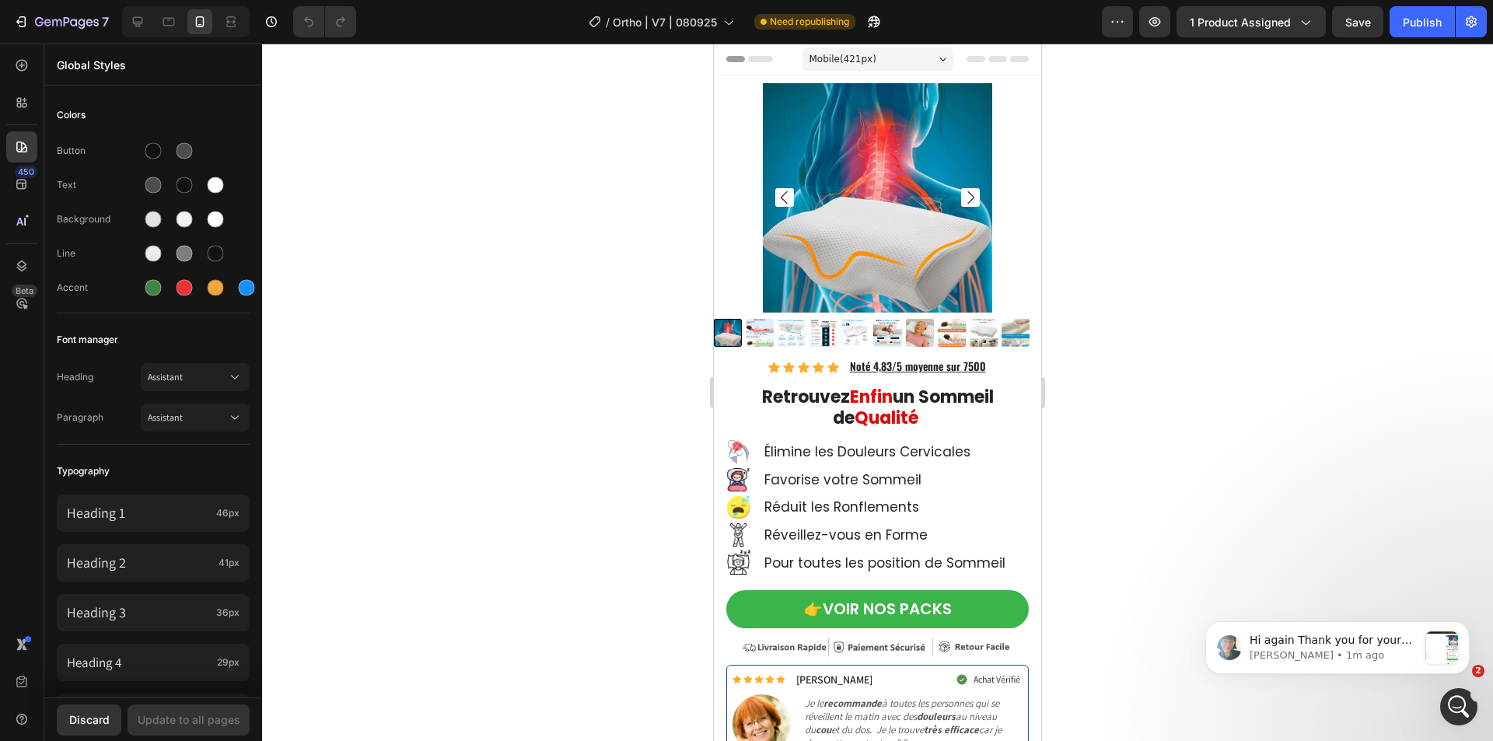
click at [156, 30] on div at bounding box center [186, 21] width 128 height 31
click at [167, 25] on icon at bounding box center [169, 22] width 12 height 9
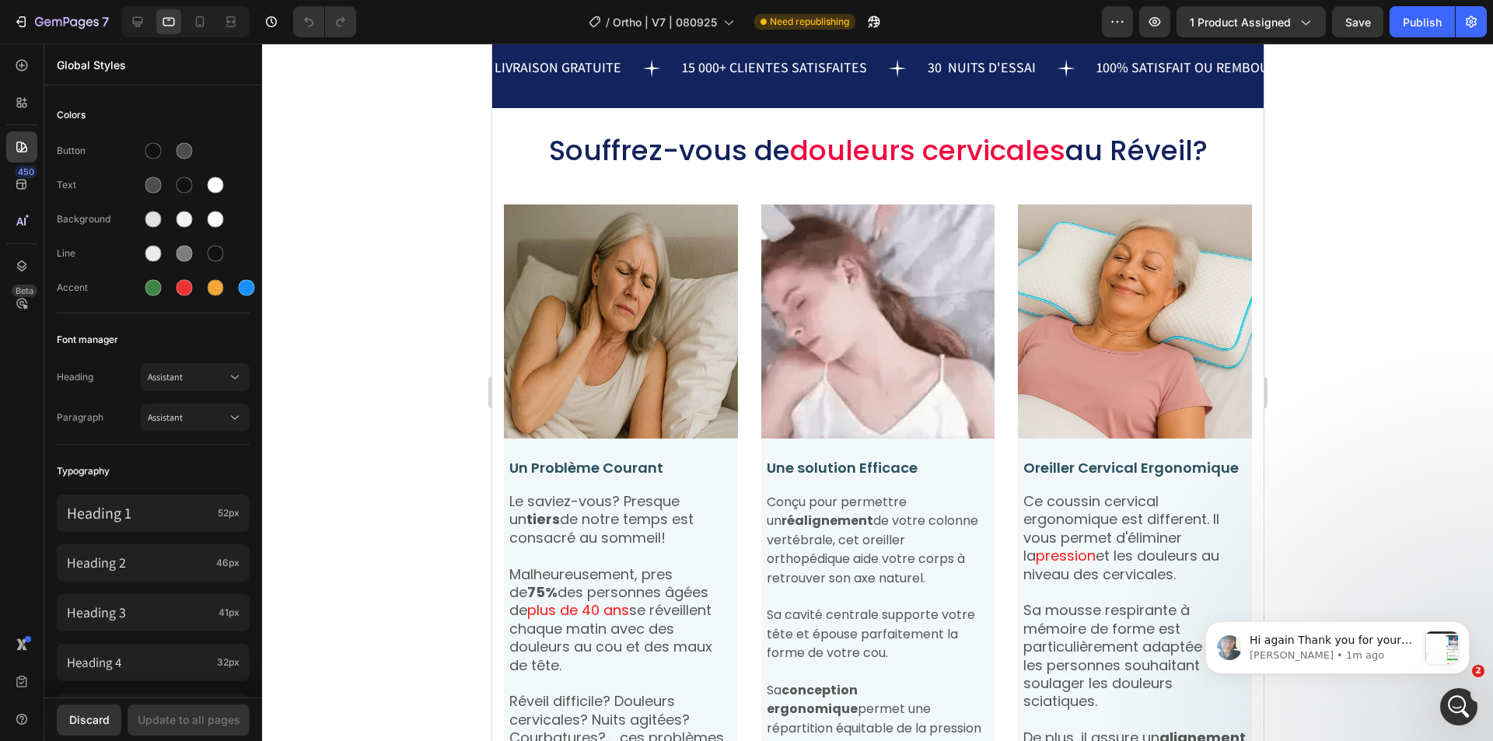
scroll to position [1089, 0]
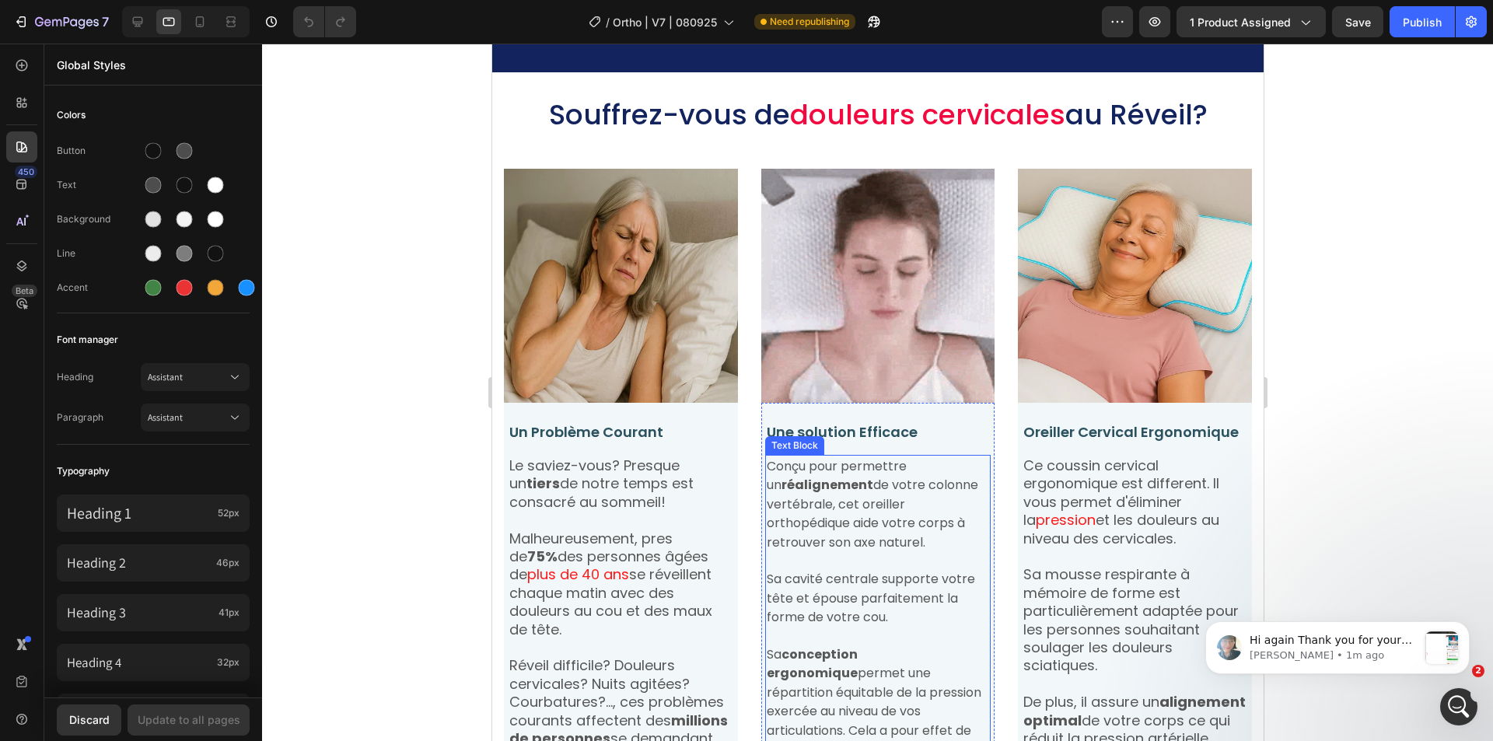
click at [837, 500] on span "Conçu pour permettre un réalignement de votre colonne vertébrale, cet oreiller …" at bounding box center [872, 504] width 212 height 94
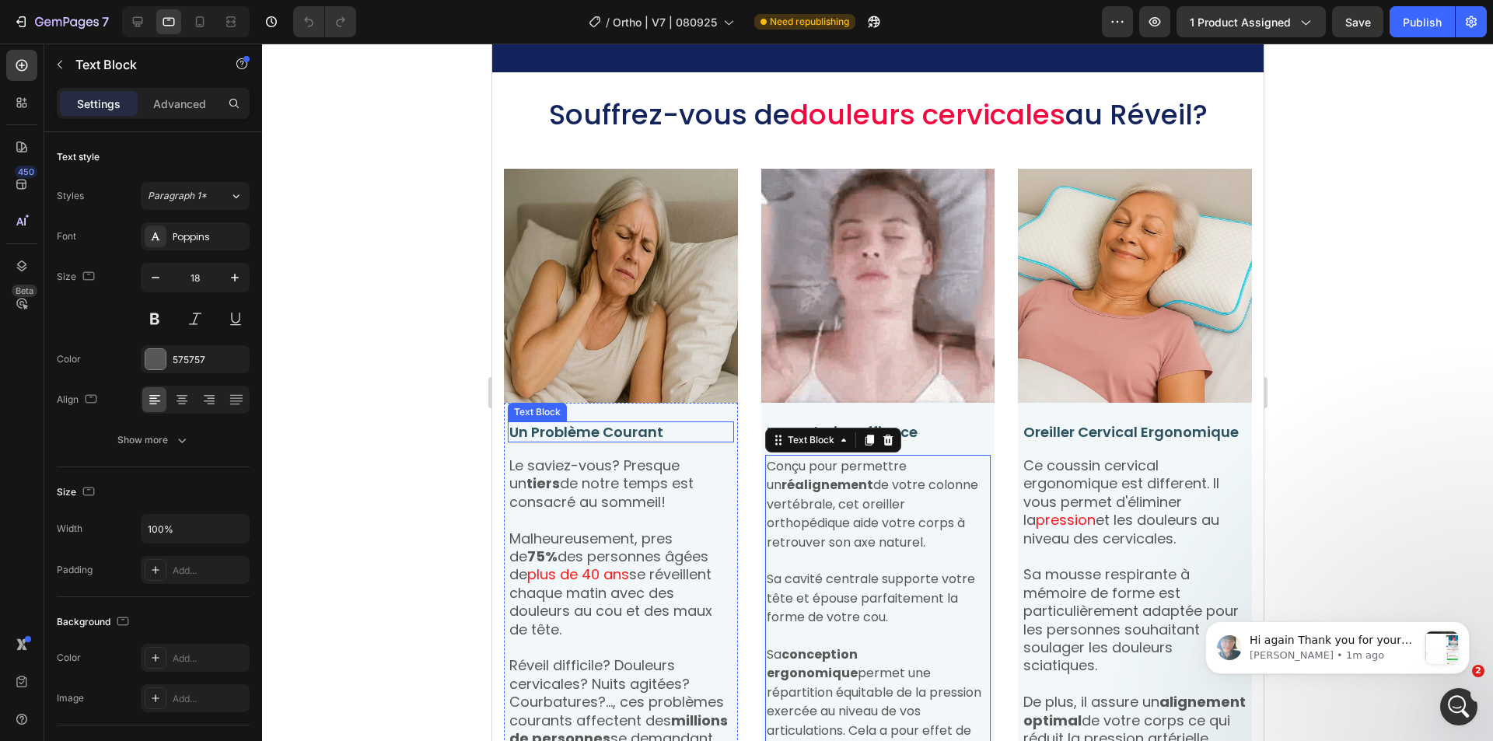
click at [589, 431] on p "Un Problème Courant" at bounding box center [620, 432] width 223 height 18
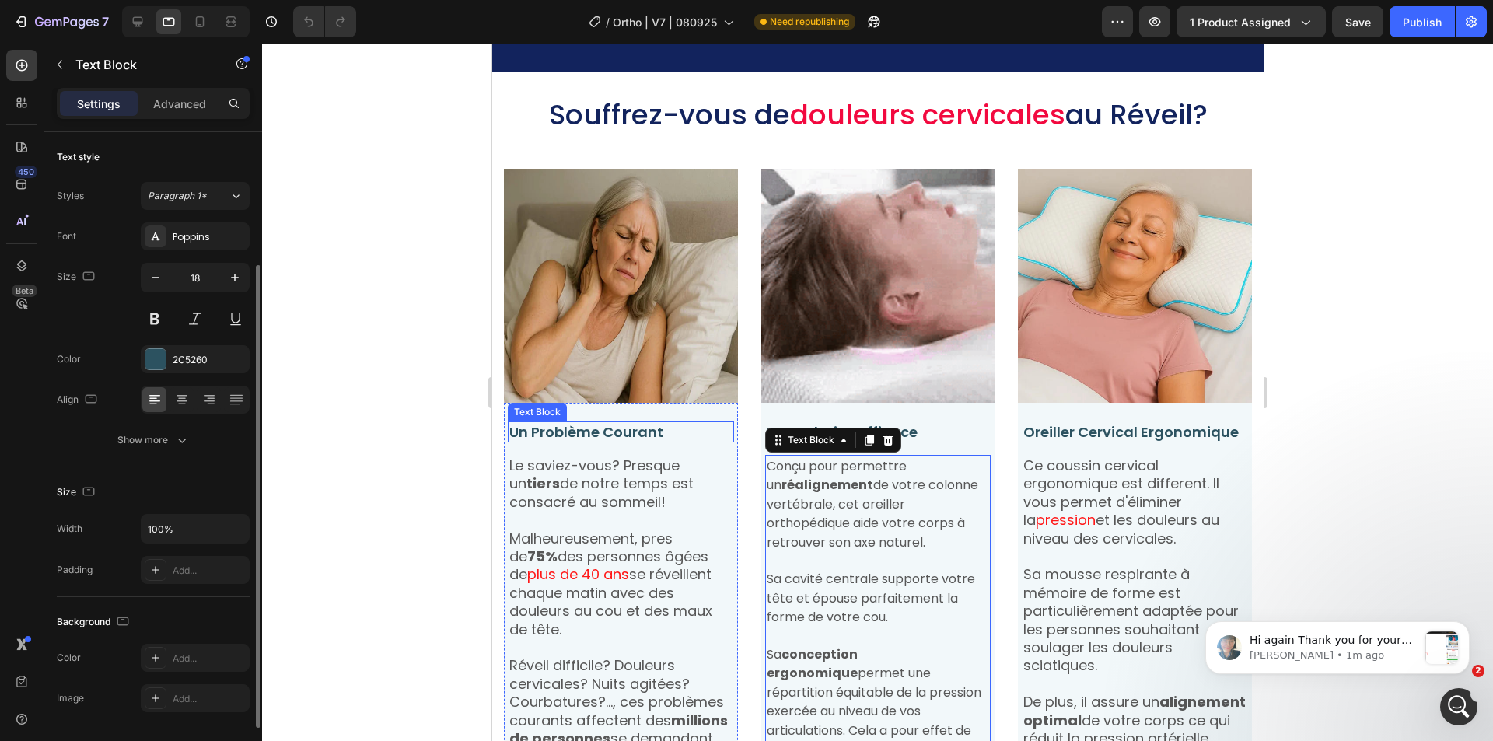
scroll to position [78, 0]
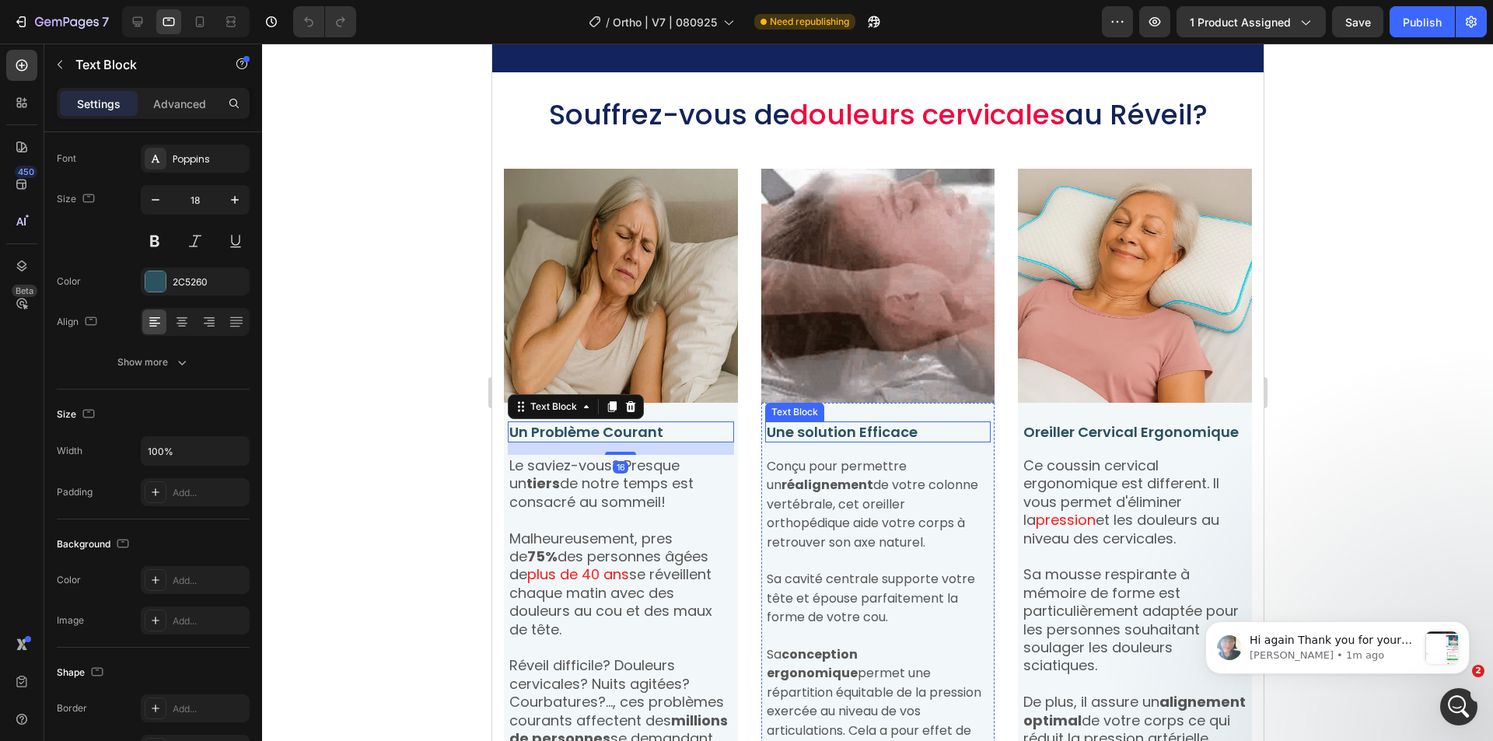
click at [962, 431] on p "Une solution Efficace" at bounding box center [877, 432] width 223 height 18
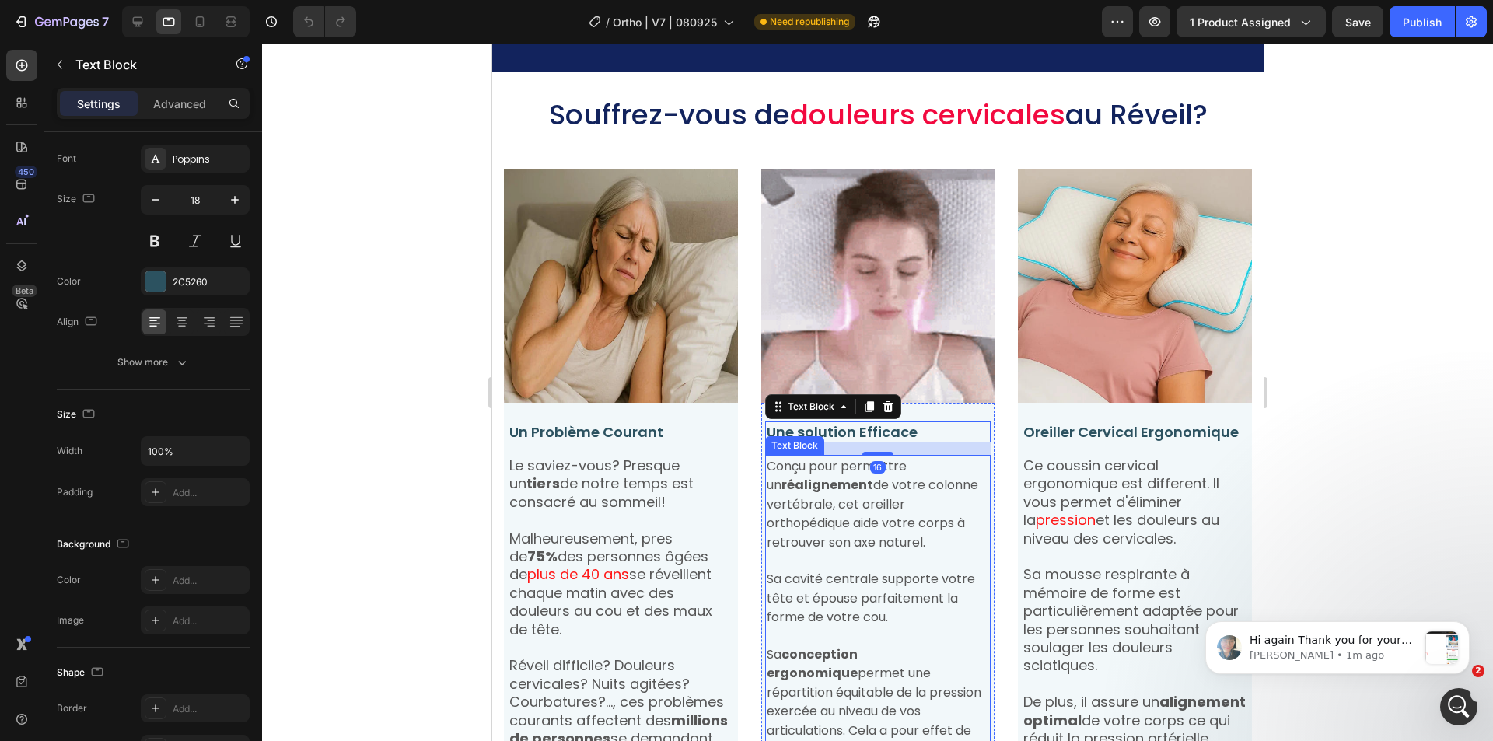
click at [908, 506] on p "Conçu pour permettre un réalignement de votre colonne vertébrale, cet oreiller …" at bounding box center [877, 504] width 223 height 95
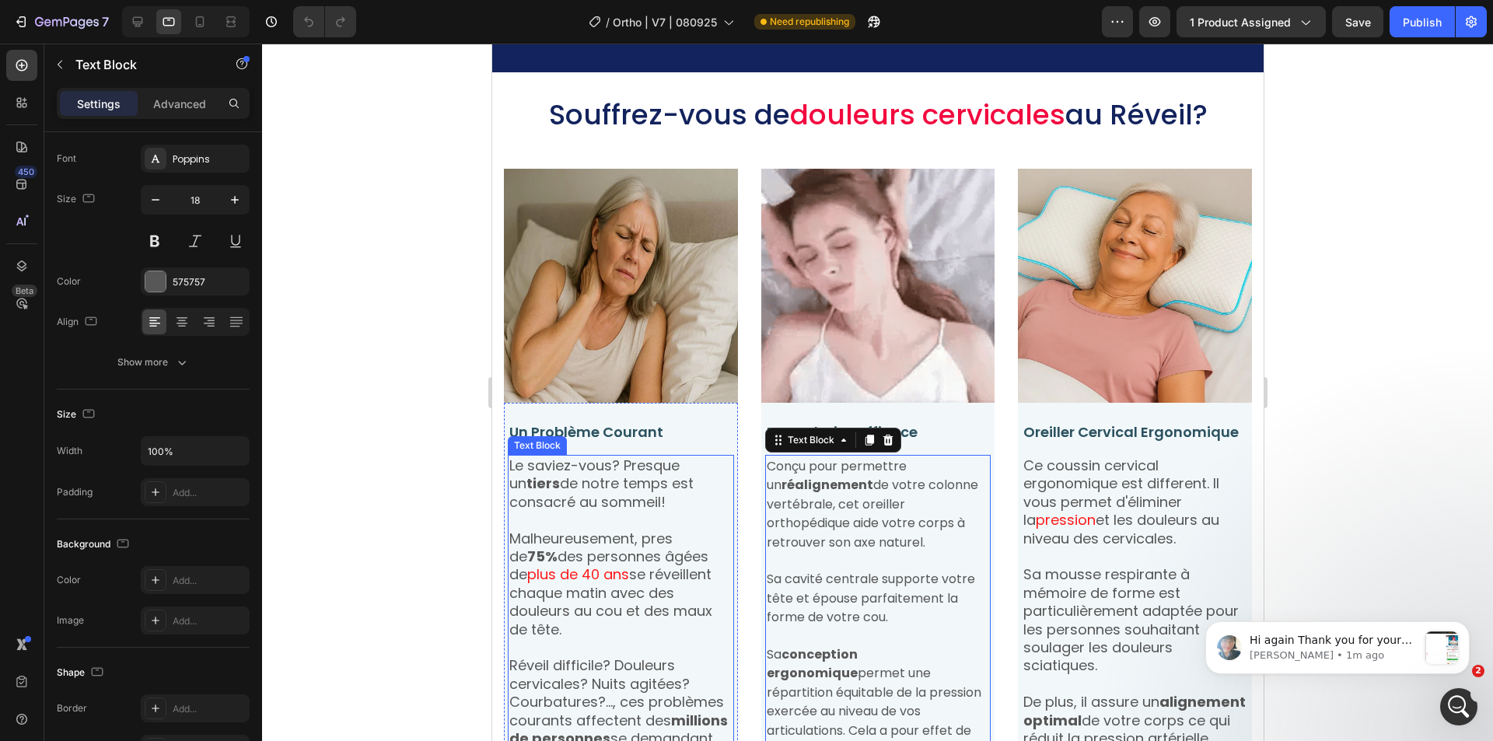
click at [666, 518] on p at bounding box center [620, 520] width 223 height 18
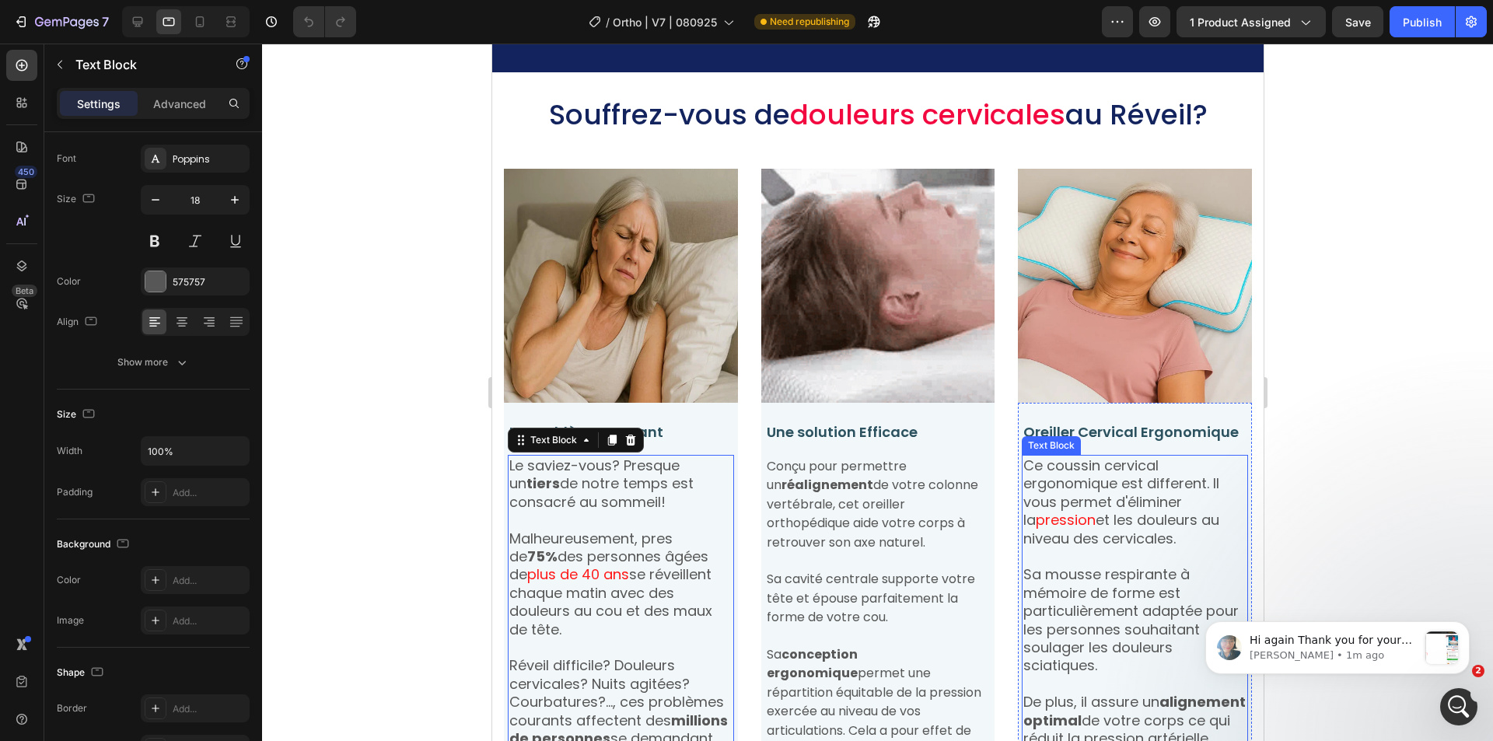
click at [1040, 517] on span "pression" at bounding box center [1065, 519] width 60 height 19
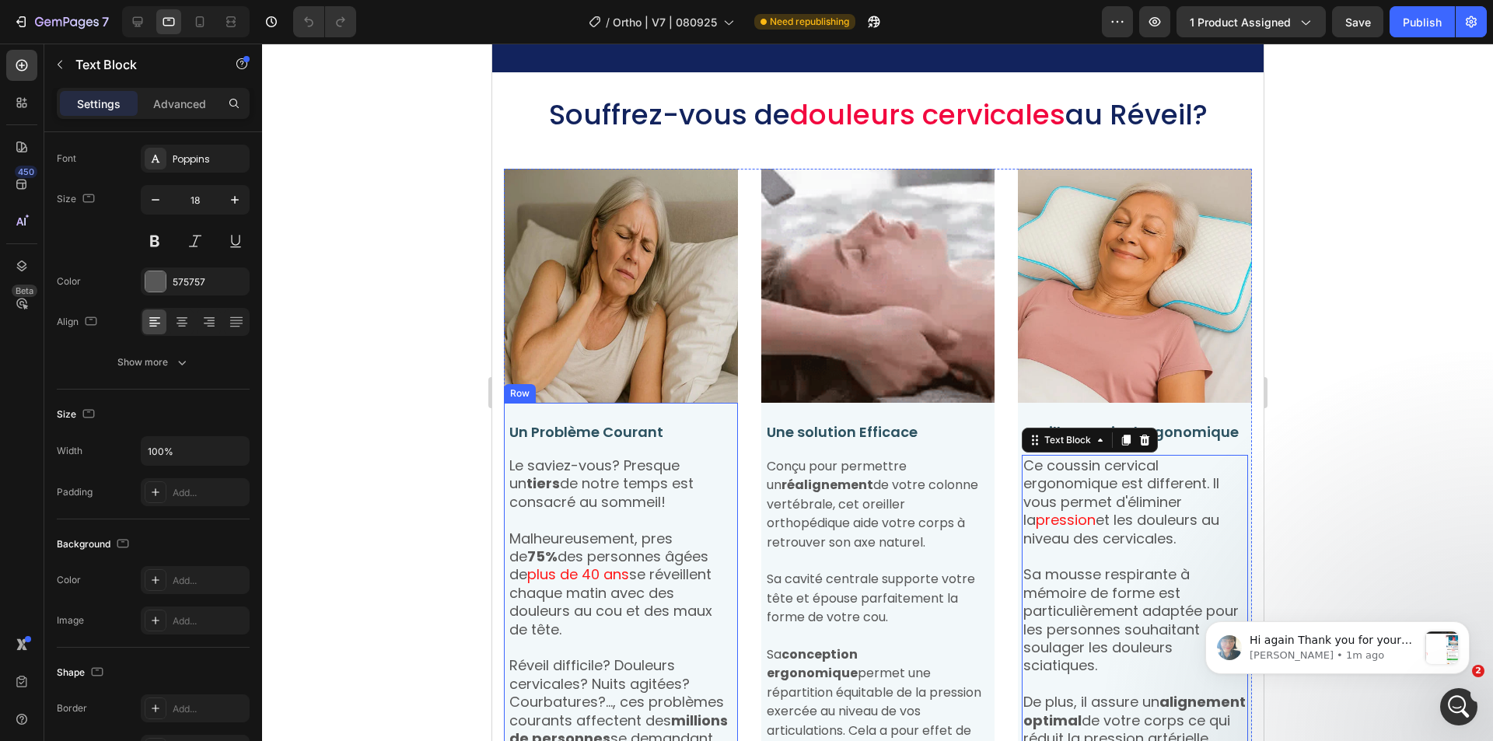
click at [674, 432] on p "Un Problème Courant" at bounding box center [620, 432] width 223 height 18
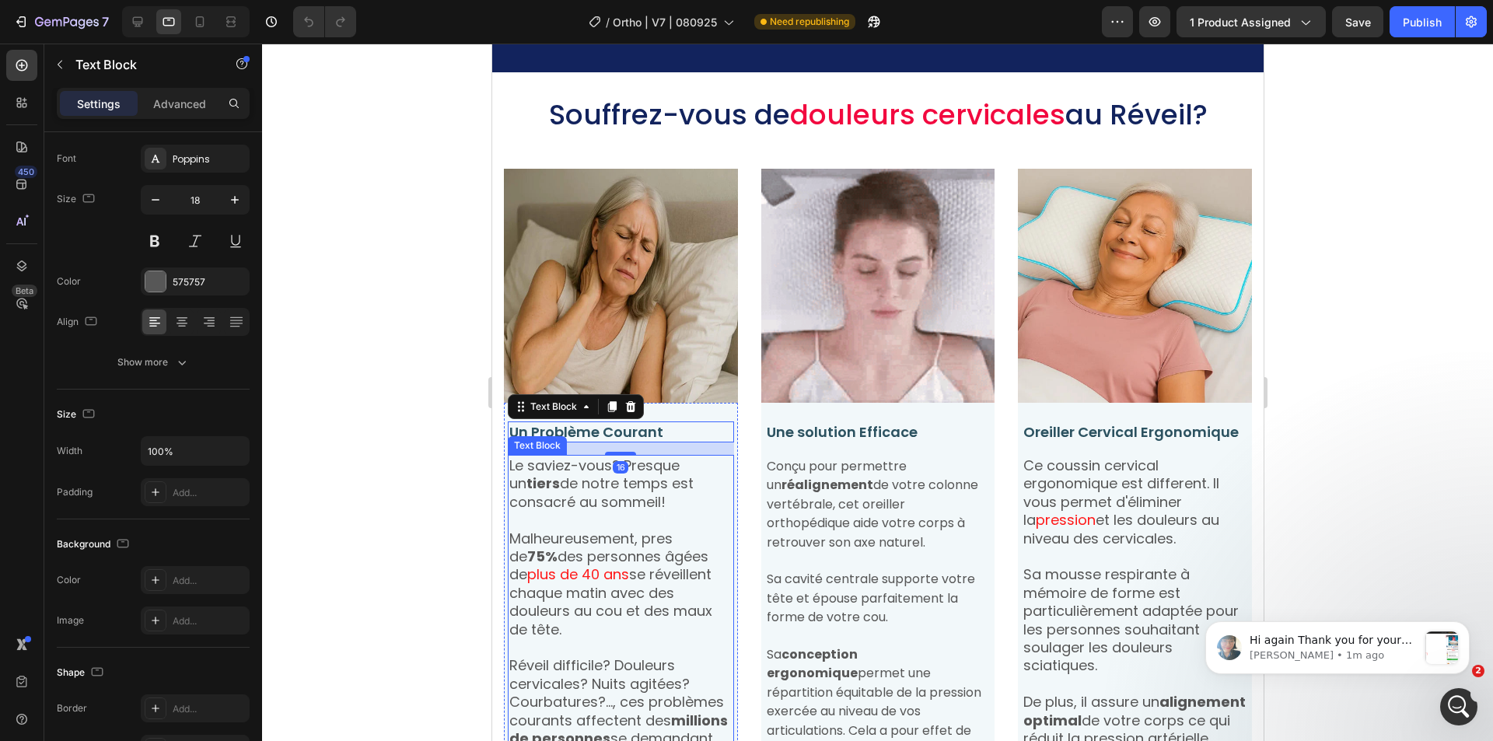
click at [670, 488] on p "Le saviez-vous? Presque un tiers de notre temps est consacré au sommeil!" at bounding box center [620, 484] width 223 height 54
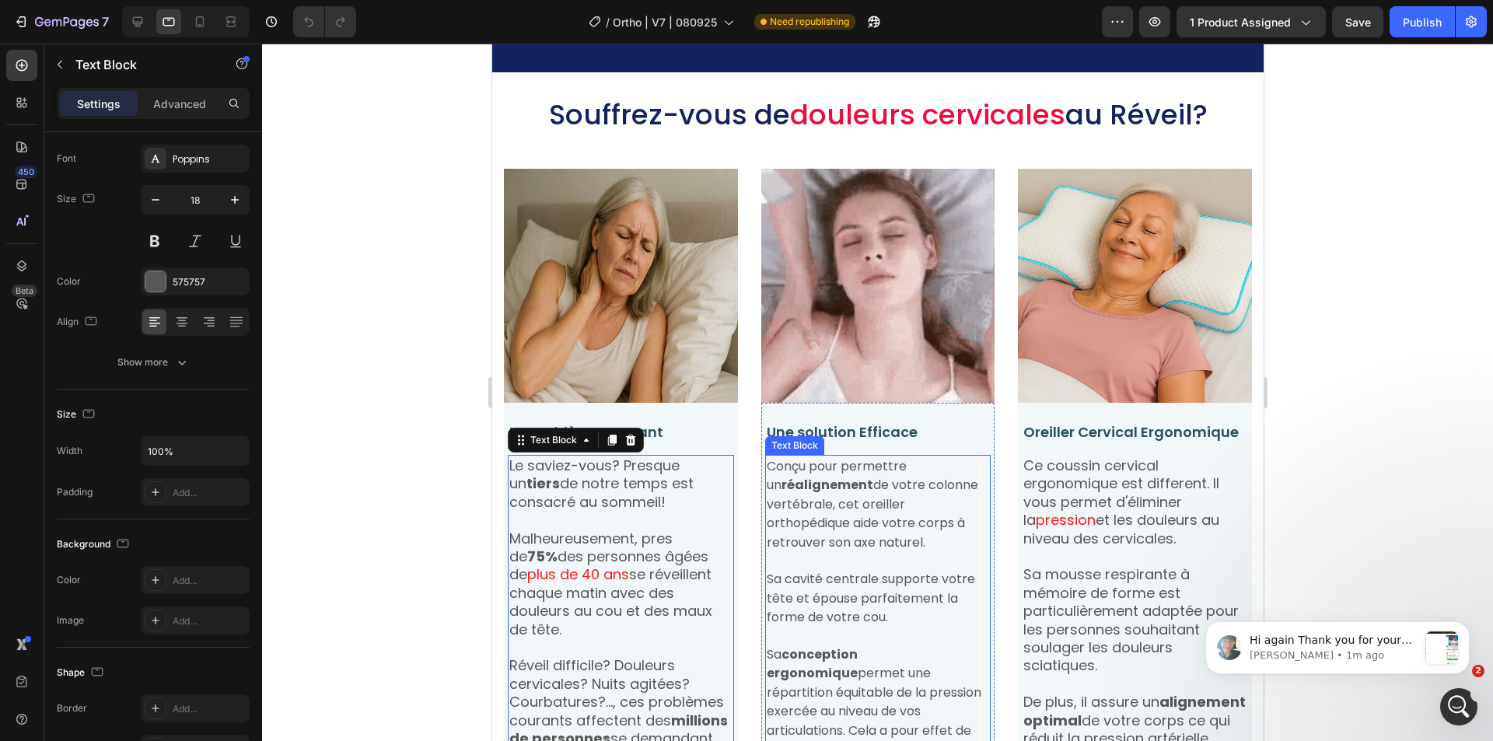
click at [841, 471] on span "Conçu pour permettre un réalignement de votre colonne vertébrale, cet oreiller …" at bounding box center [872, 504] width 212 height 94
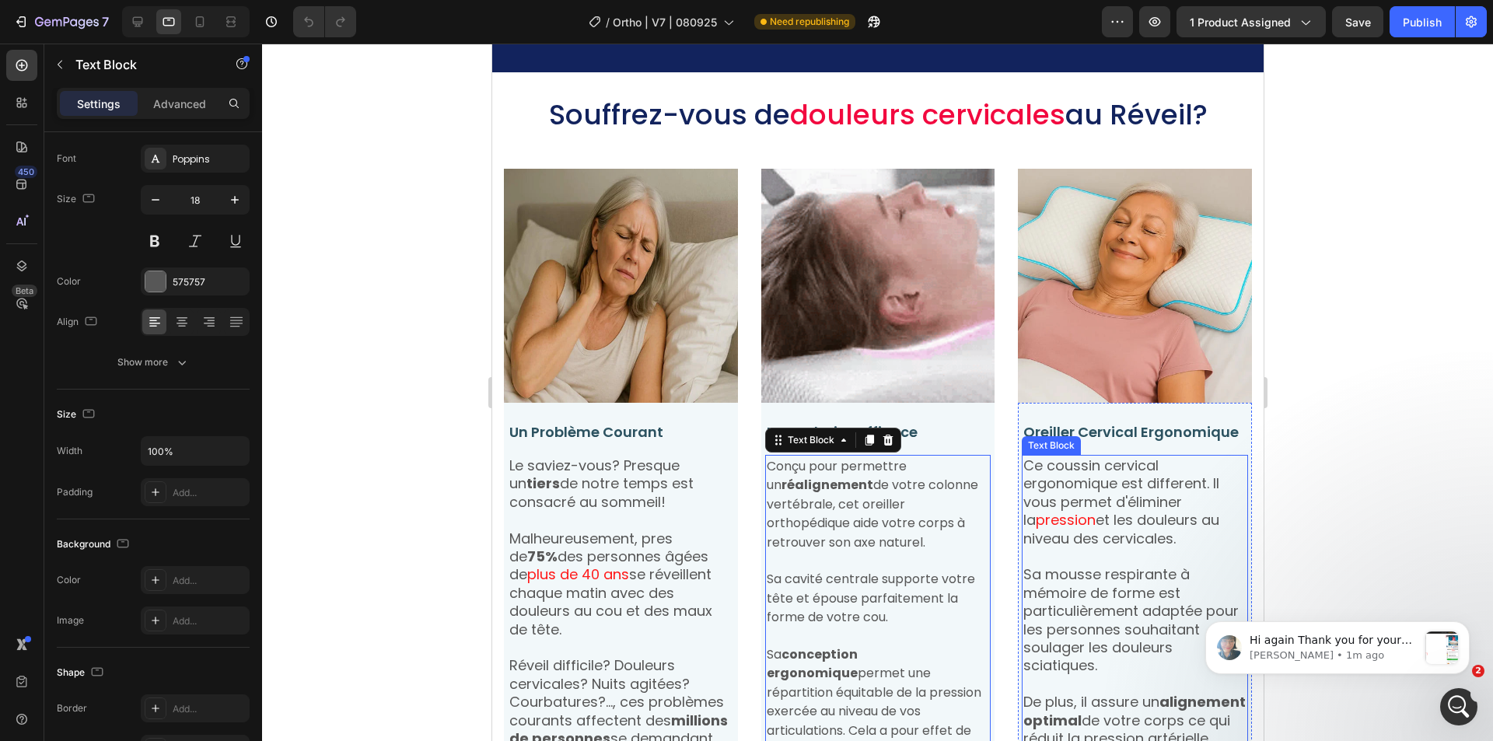
click at [1057, 482] on p "Ce coussin cervical ergonomique est different. Il vous permet d'éliminer la pre…" at bounding box center [1134, 502] width 223 height 91
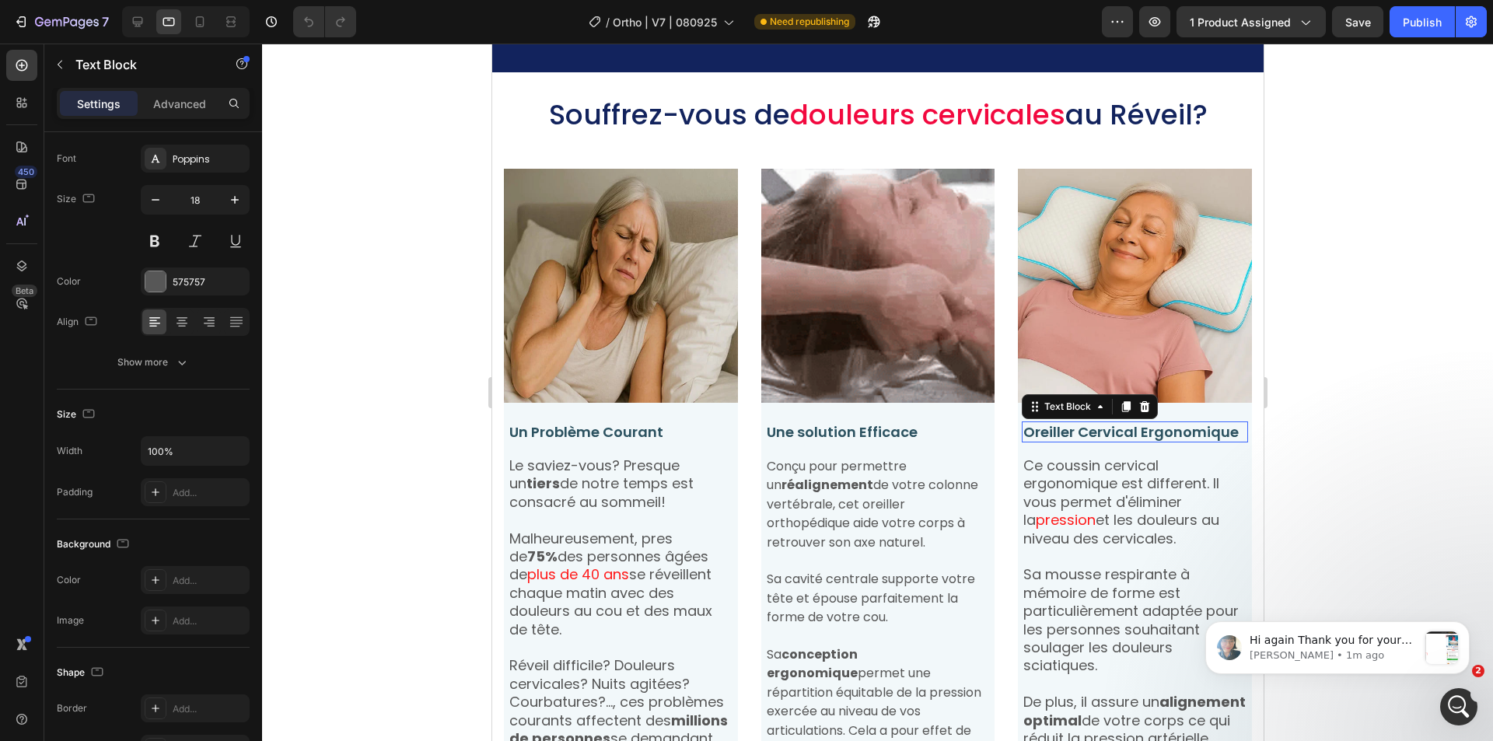
click at [1192, 423] on p "Oreiller Cervical Ergonomique" at bounding box center [1134, 432] width 223 height 18
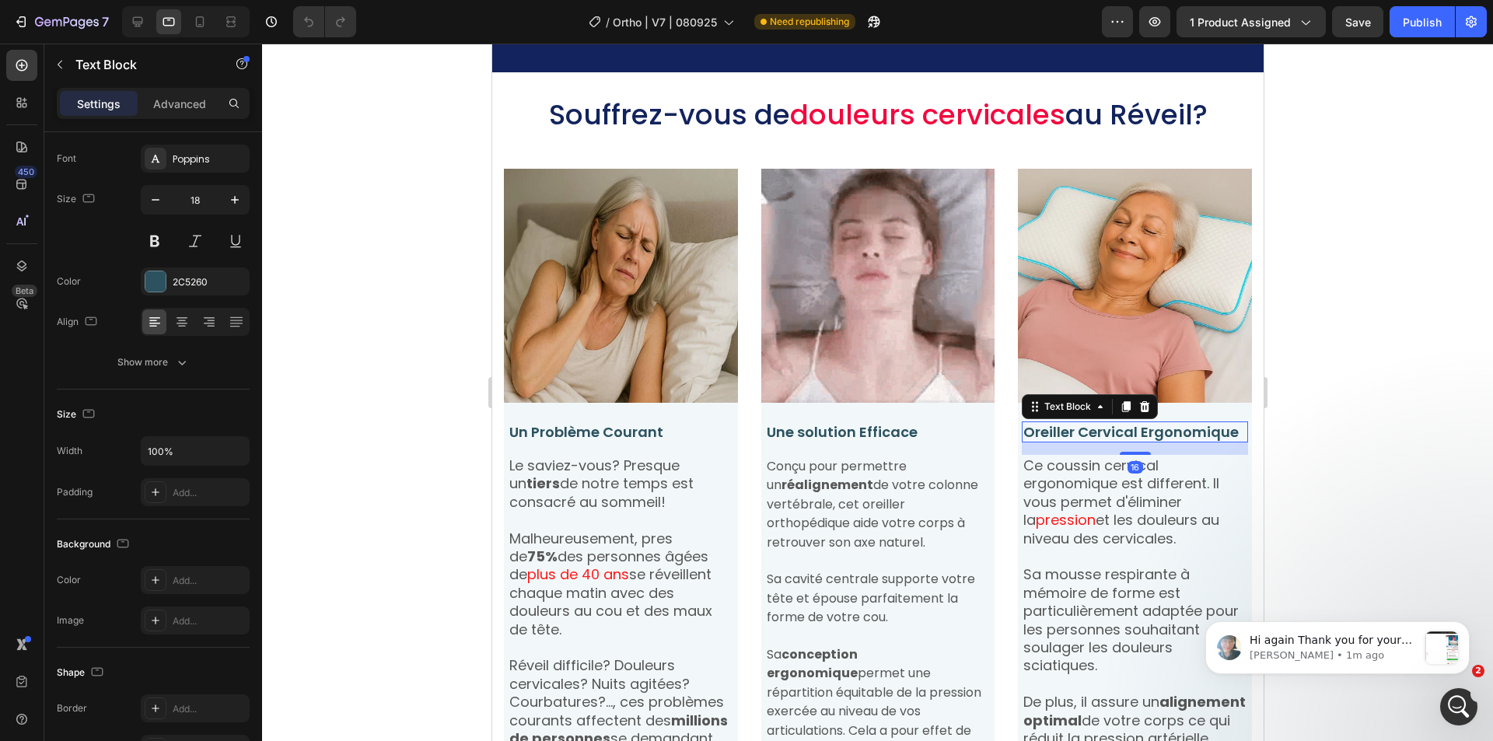
click at [1081, 482] on p "Ce coussin cervical ergonomique est different. Il vous permet d'éliminer la pre…" at bounding box center [1134, 502] width 223 height 91
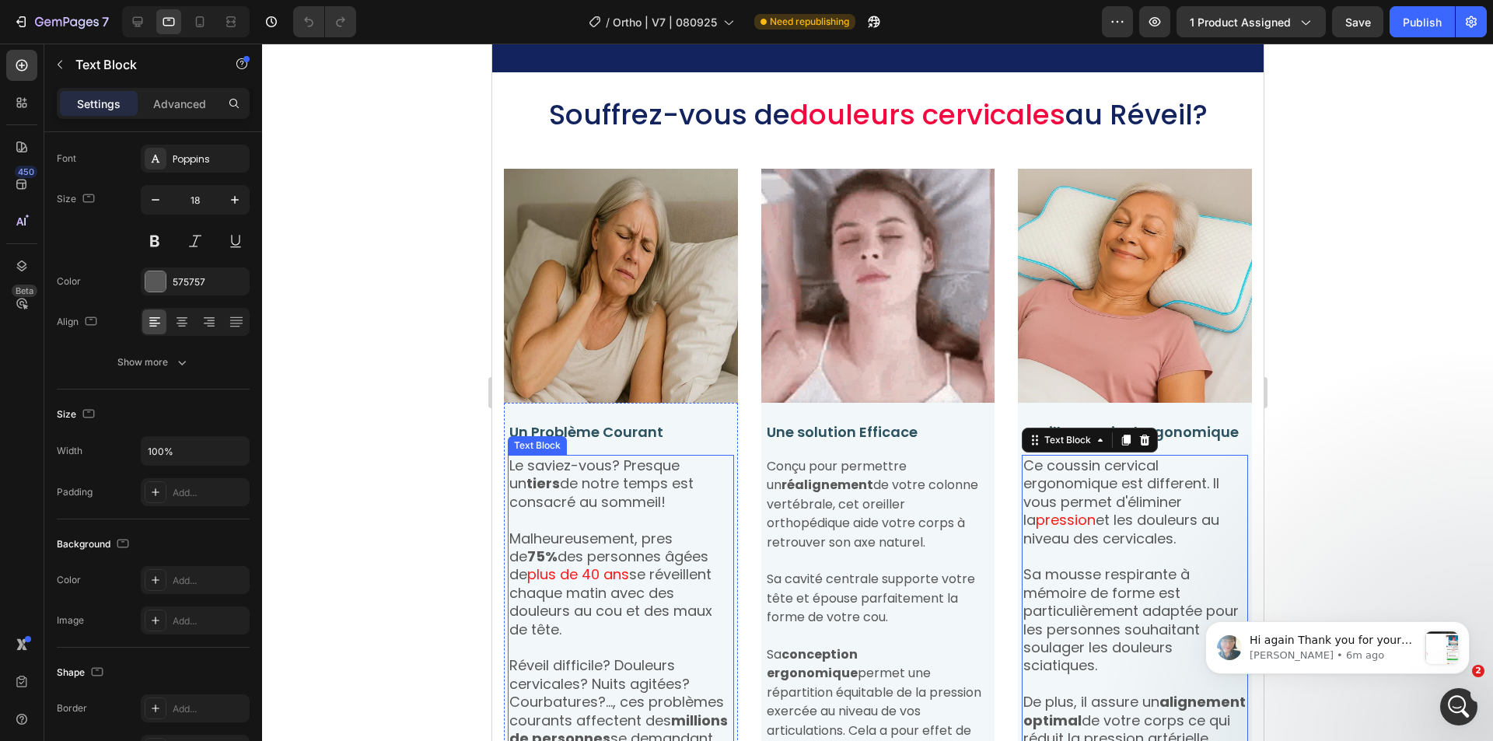
click at [628, 521] on p at bounding box center [620, 520] width 223 height 18
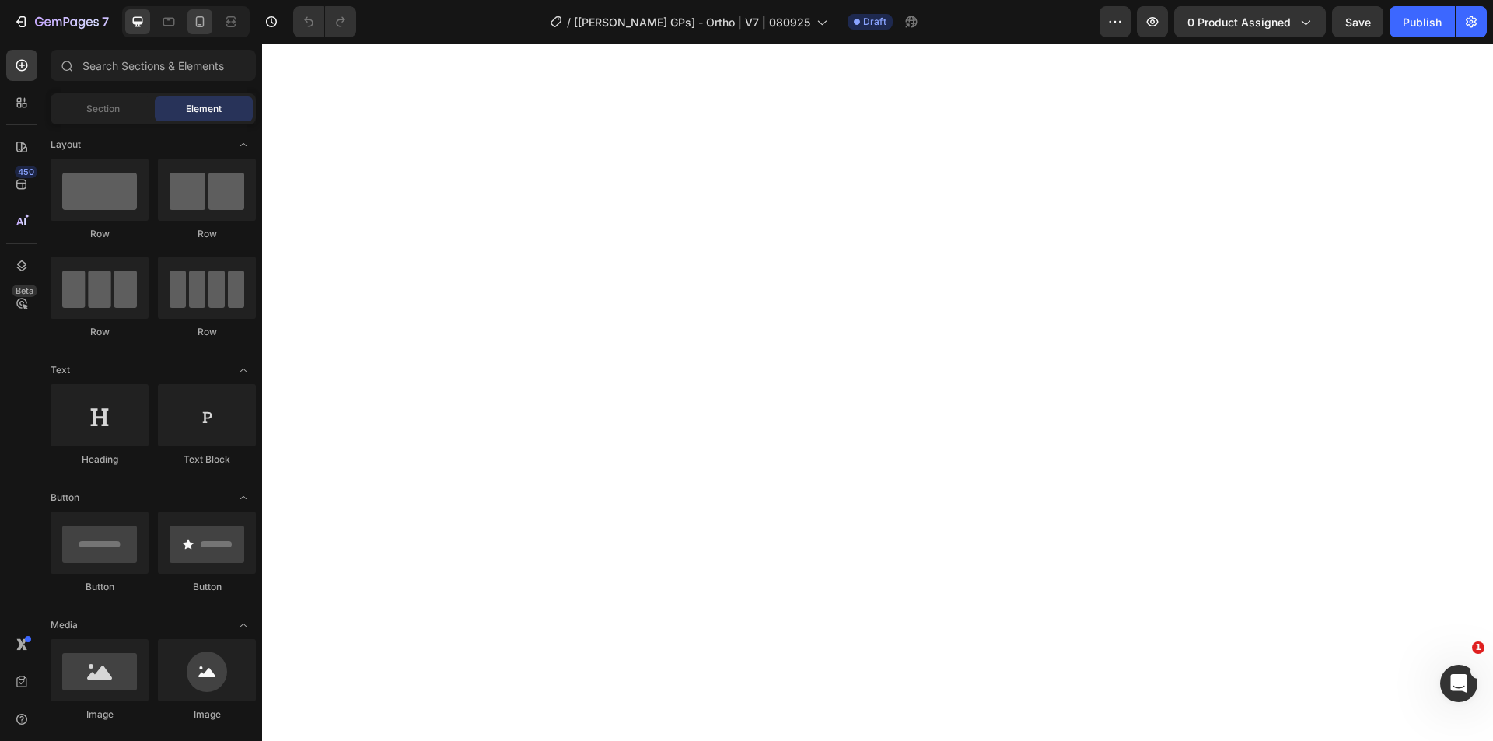
click at [203, 30] on div at bounding box center [199, 21] width 25 height 25
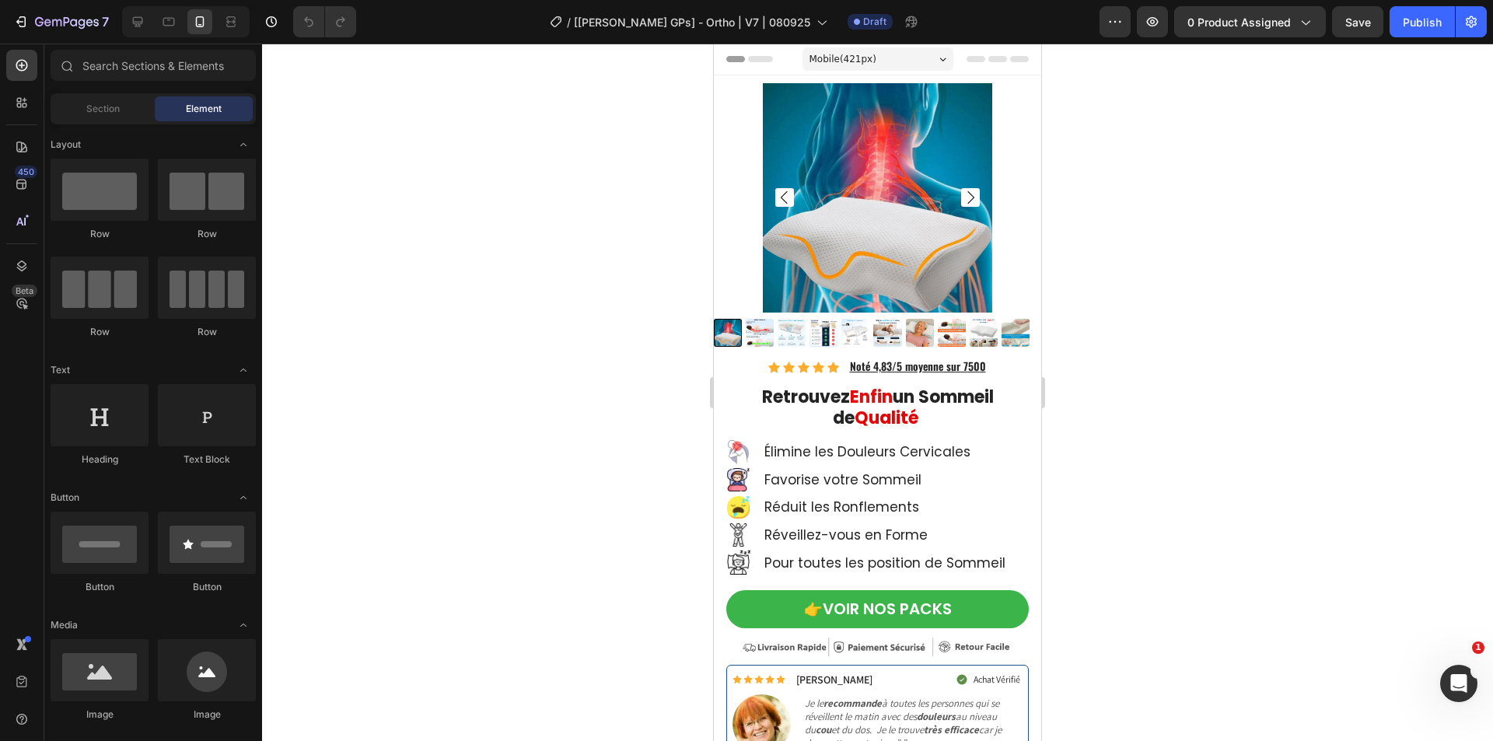
click at [859, 229] on img at bounding box center [877, 197] width 229 height 229
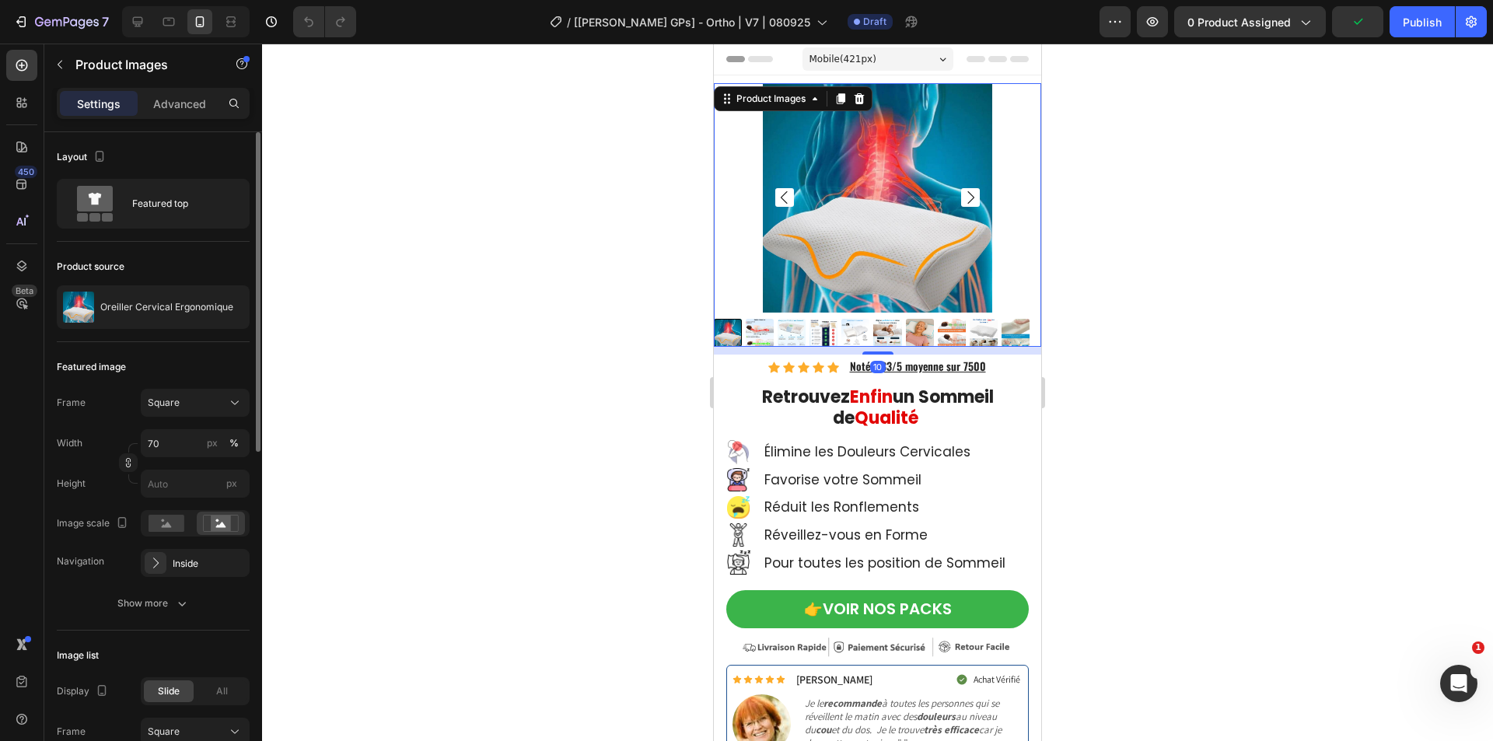
scroll to position [233, 0]
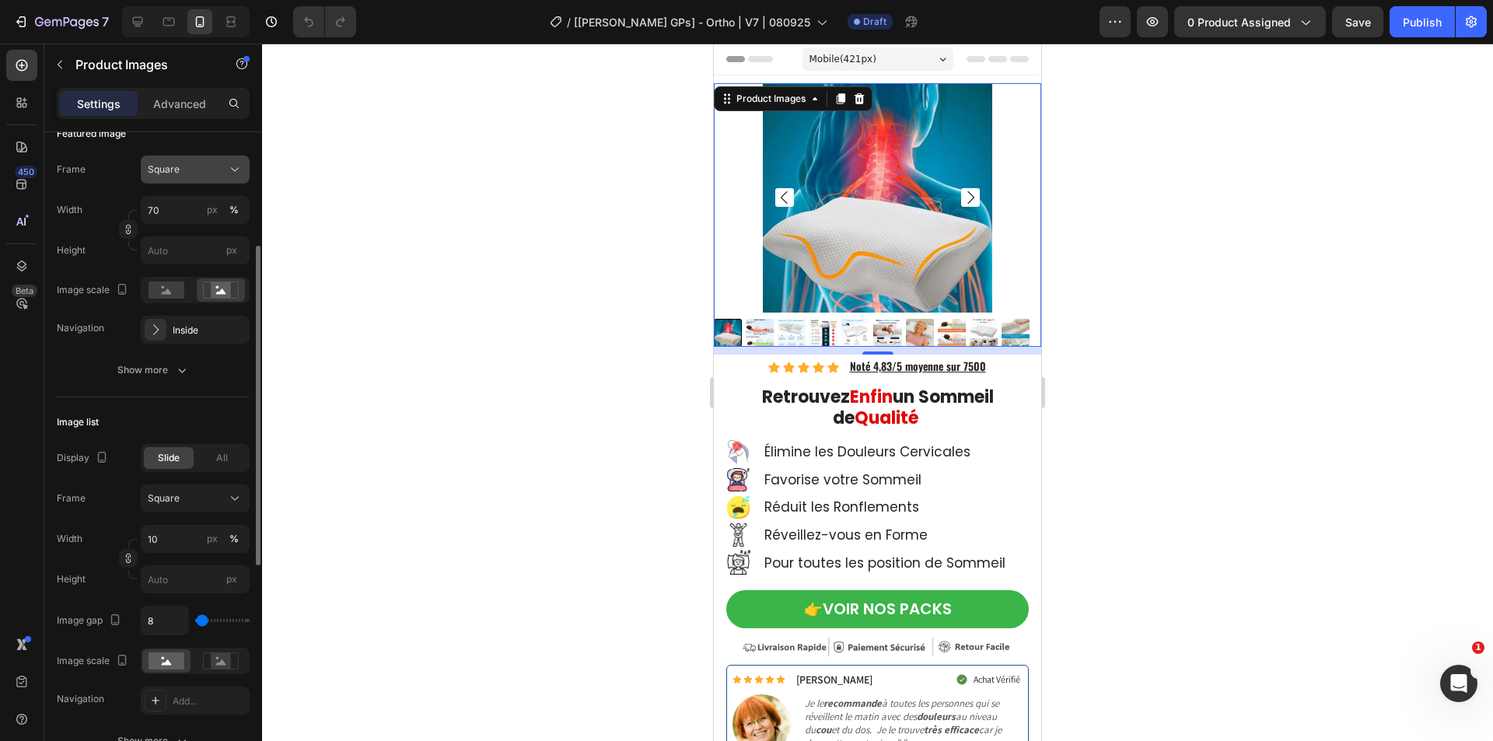
click at [213, 173] on div "Square" at bounding box center [186, 170] width 76 height 14
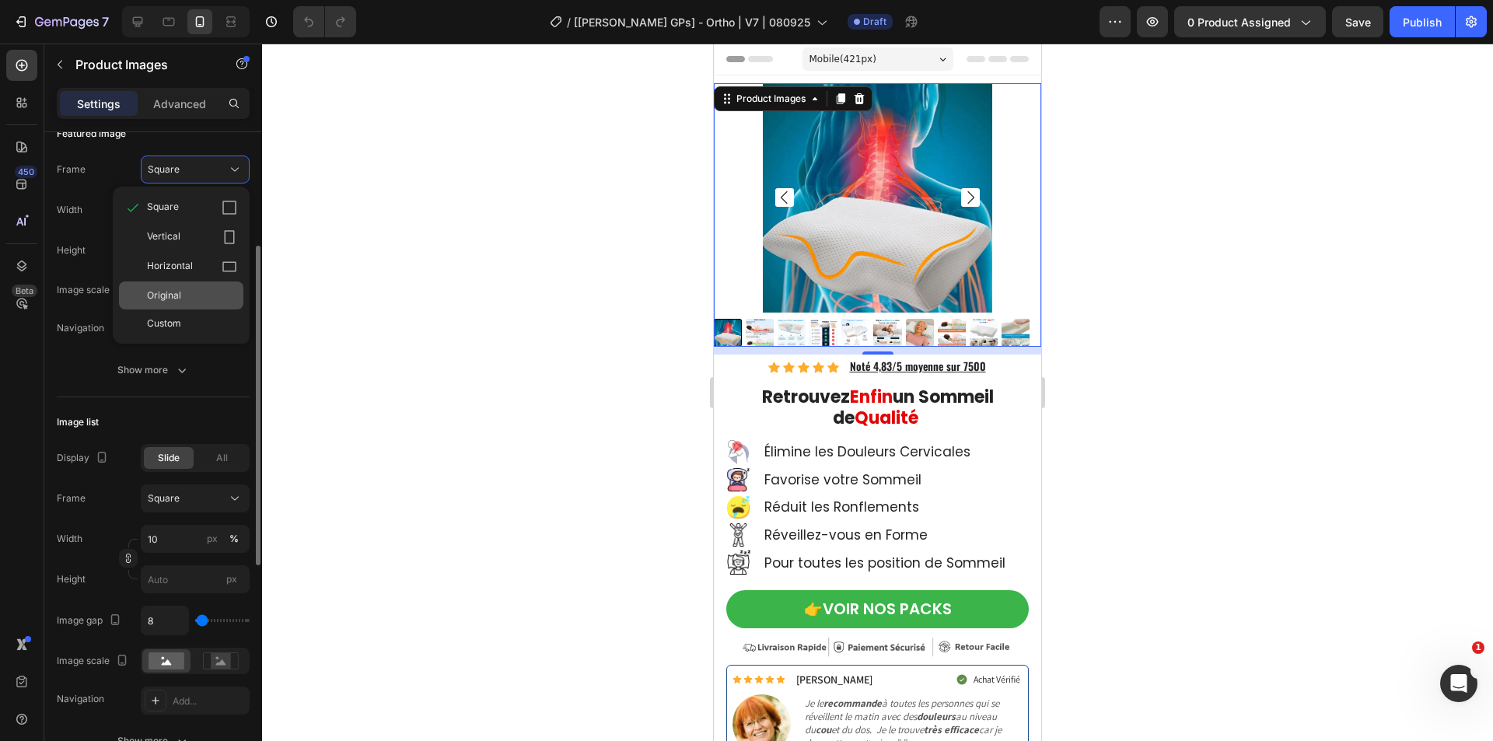
click at [199, 284] on div "Original" at bounding box center [181, 296] width 124 height 28
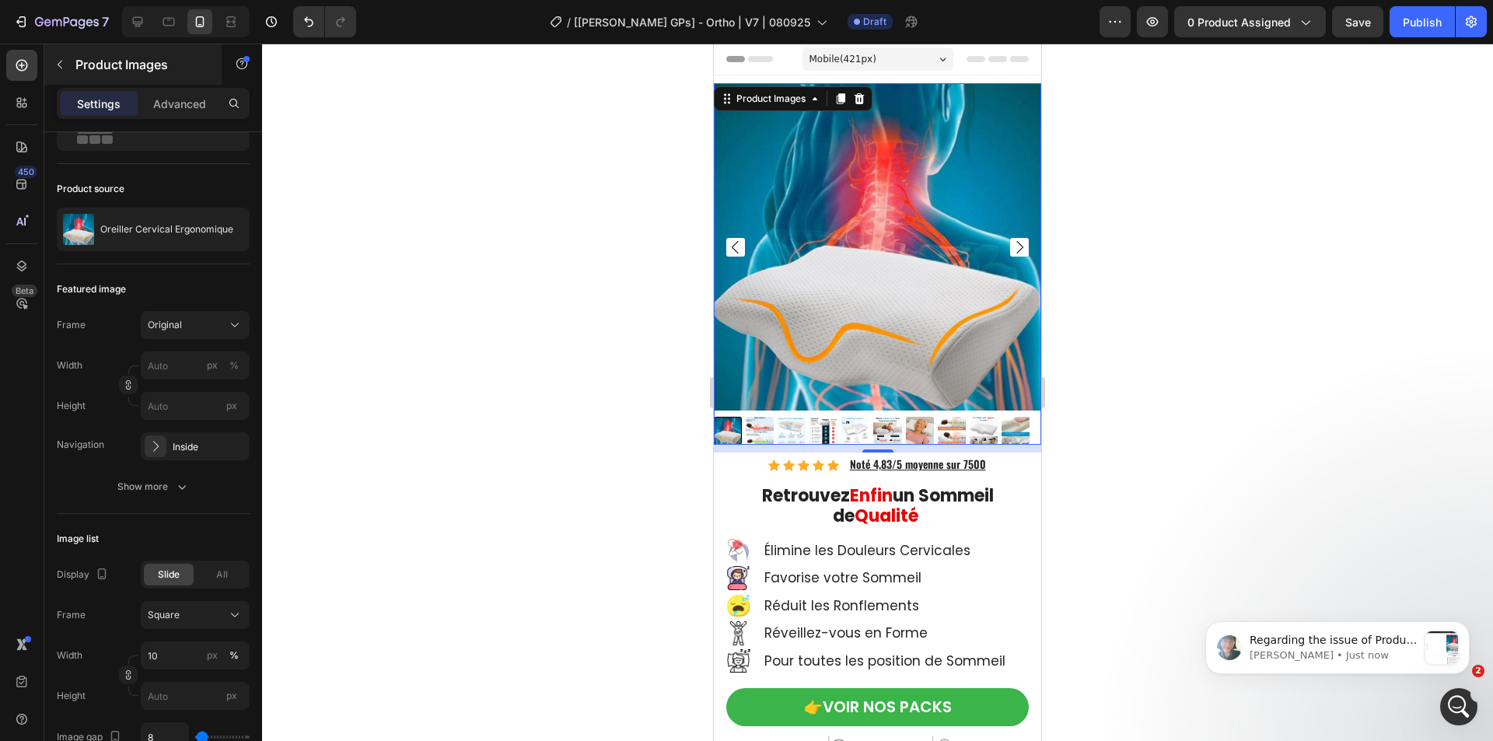
scroll to position [0, 0]
